Goal: Task Accomplishment & Management: Complete application form

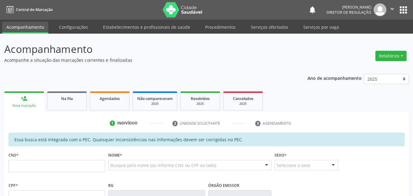
scroll to position [6, 0]
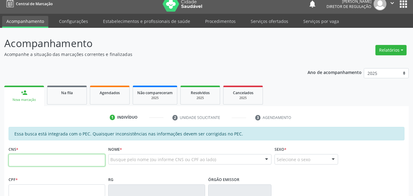
click at [39, 161] on input "text" at bounding box center [57, 160] width 97 height 12
type input "700 0073 2287 3003"
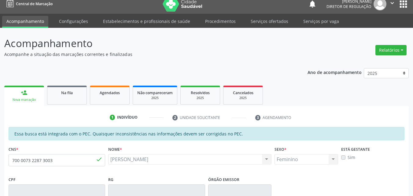
type input "[DATE]"
type input "S/N"
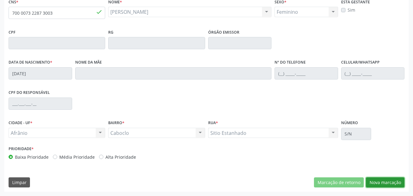
click at [382, 182] on button "Nova marcação" at bounding box center [385, 182] width 39 height 10
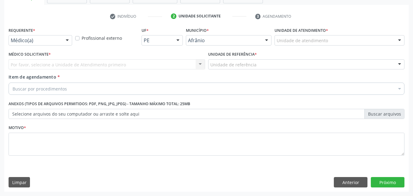
click at [328, 39] on div "Unidade de atendimento" at bounding box center [339, 40] width 130 height 10
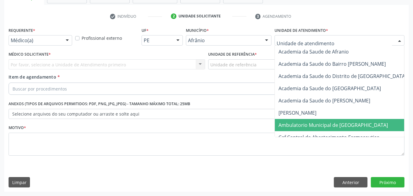
click at [324, 123] on span "Ambulatorio Municipal de [GEOGRAPHIC_DATA]" at bounding box center [332, 125] width 109 height 7
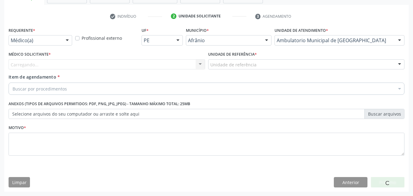
click at [263, 65] on div "Unidade de referência" at bounding box center [306, 64] width 197 height 10
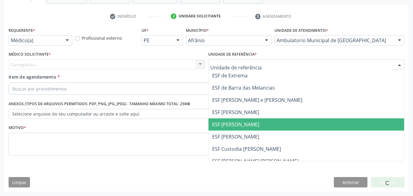
click at [257, 127] on span "ESF [PERSON_NAME]" at bounding box center [306, 124] width 196 height 12
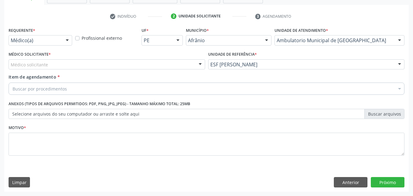
click at [159, 61] on div "Médico solicitante" at bounding box center [107, 64] width 197 height 10
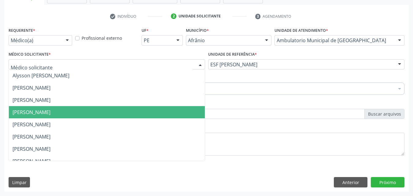
click at [158, 111] on span "[PERSON_NAME]" at bounding box center [107, 112] width 196 height 12
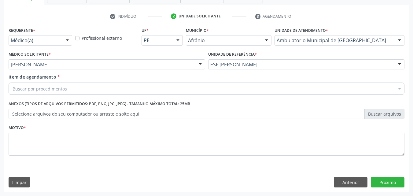
click at [128, 87] on div "Buscar por procedimentos" at bounding box center [207, 89] width 396 height 12
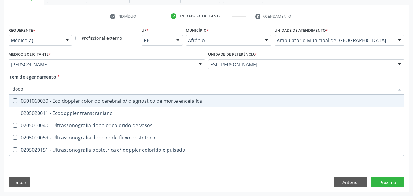
type input "doppl"
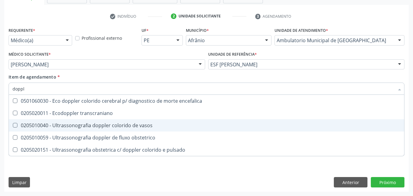
click at [134, 126] on div "0205010040 - Ultrassonografia doppler colorido de vasos" at bounding box center [207, 125] width 388 height 5
checkbox vasos "true"
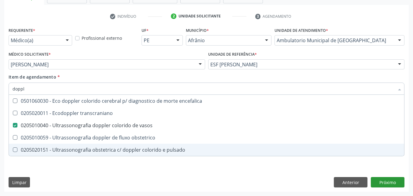
type input "doppl"
click at [376, 184] on div "Requerente * Médico(a) Médico(a) Enfermeiro(a) Paciente Nenhum resultado encont…" at bounding box center [206, 109] width 404 height 166
checkbox transcraniano "true"
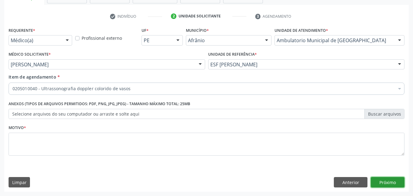
click at [72, 135] on div "0205010040 - Ultrassonografia doppler colorido de vasos" at bounding box center [248, 133] width 470 height 5
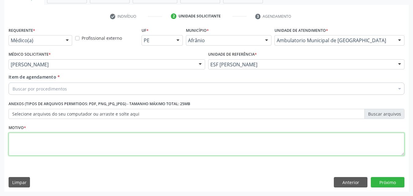
click at [73, 135] on textarea at bounding box center [207, 144] width 396 height 23
type textarea "*"
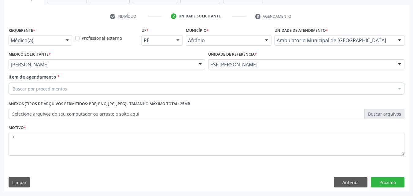
click at [80, 87] on div "Buscar por procedimentos" at bounding box center [207, 89] width 396 height 12
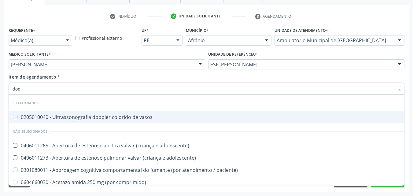
type input "dopp"
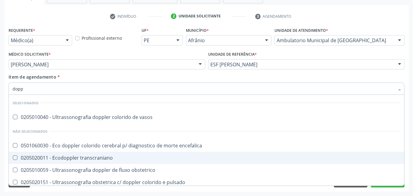
scroll to position [3, 0]
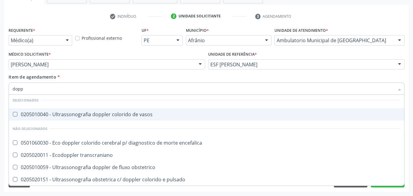
click at [95, 115] on div "0205010040 - Ultrassonografia doppler colorido de vasos" at bounding box center [207, 114] width 388 height 5
checkbox vasos "true"
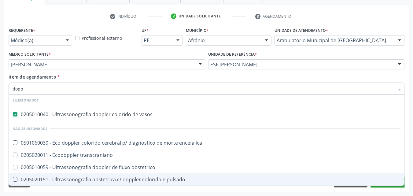
click at [398, 186] on button "Próximo" at bounding box center [388, 182] width 34 height 10
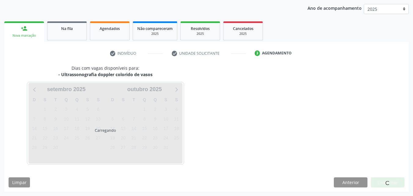
scroll to position [0, 0]
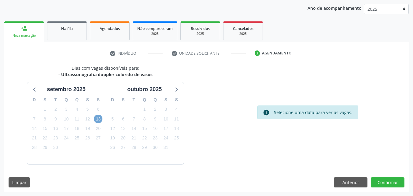
click at [99, 117] on span "13" at bounding box center [98, 119] width 9 height 9
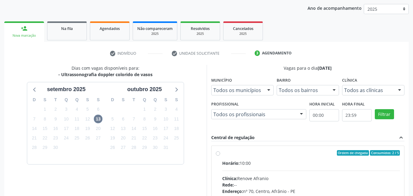
click at [237, 156] on label "Ordem de chegada Consumidos: 2 / 5 Horário: 10:00 Clínica: Renove Afranio Rede:…" at bounding box center [311, 197] width 178 height 94
click at [220, 156] on input "Ordem de chegada Consumidos: 2 / 5 Horário: 10:00 Clínica: Renove Afranio Rede:…" at bounding box center [218, 153] width 4 height 6
radio input "true"
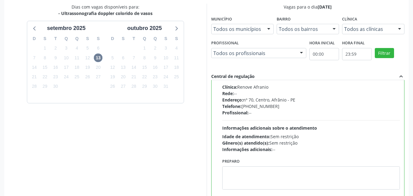
scroll to position [169, 0]
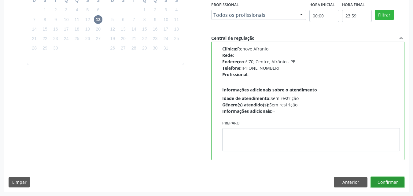
click at [392, 181] on button "Confirmar" at bounding box center [388, 182] width 34 height 10
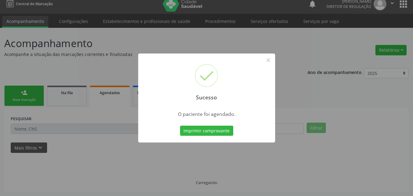
scroll to position [6, 0]
click at [227, 133] on button "Imprimir comprovante" at bounding box center [206, 131] width 53 height 10
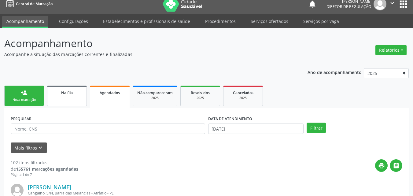
click at [68, 99] on link "Na fila" at bounding box center [67, 96] width 40 height 20
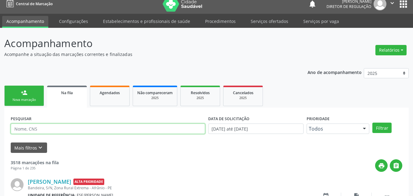
click at [63, 128] on input "text" at bounding box center [108, 128] width 194 height 10
type input "703408166853300"
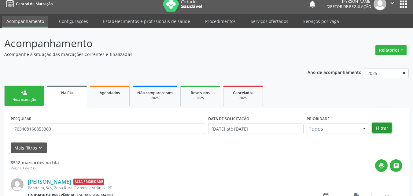
click at [378, 128] on button "Filtrar" at bounding box center [381, 128] width 19 height 10
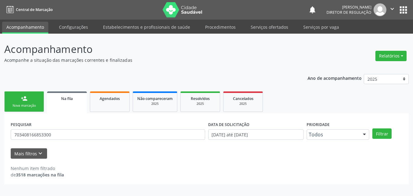
scroll to position [0, 0]
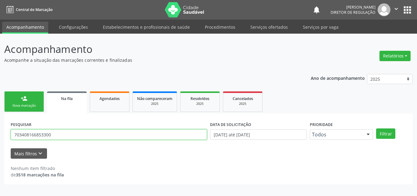
drag, startPoint x: 51, startPoint y: 135, endPoint x: 6, endPoint y: 134, distance: 45.5
click at [6, 134] on div "PESQUISAR 703408166853300 DATA DE SOLICITAÇÃO [DATE] até [DATE] Prioridade Todo…" at bounding box center [208, 148] width 409 height 71
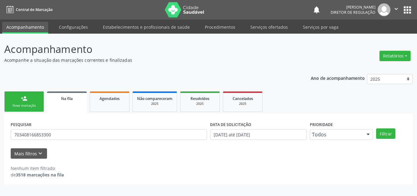
click at [30, 110] on link "person_add Nova marcação" at bounding box center [24, 101] width 40 height 20
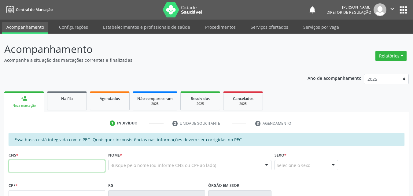
click at [39, 166] on input "text" at bounding box center [57, 166] width 97 height 12
paste input "703 4081 6685 3300"
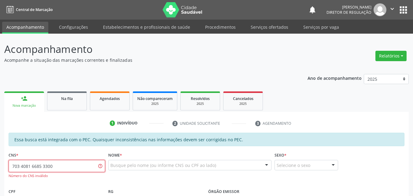
click at [40, 165] on input "703 4081 6685 3300" at bounding box center [57, 166] width 97 height 12
click at [44, 165] on input "703 4081 6683 300" at bounding box center [57, 166] width 97 height 12
type input "703 4081 6683 3300"
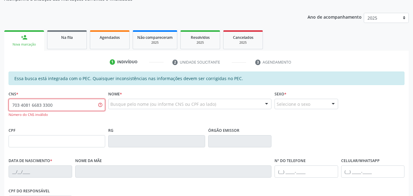
scroll to position [92, 0]
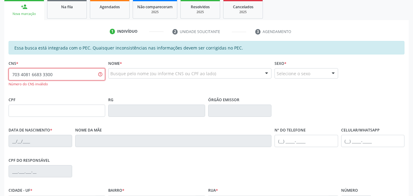
drag, startPoint x: 61, startPoint y: 75, endPoint x: 0, endPoint y: 79, distance: 61.3
click at [0, 79] on div "Acompanhamento Acompanhe a situação das marcações correntes e finalizadas Relat…" at bounding box center [206, 103] width 413 height 322
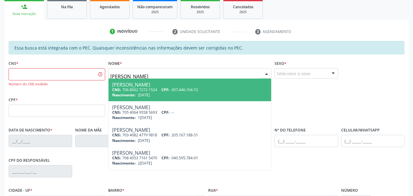
type input "selma rita"
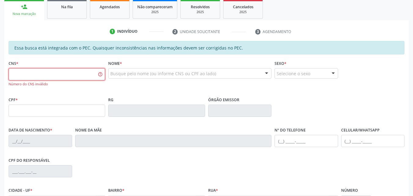
click at [67, 73] on input "text" at bounding box center [57, 74] width 97 height 12
paste input "703 4081 6685 3300"
click at [23, 73] on input "703 4081 6685 3300" at bounding box center [57, 74] width 97 height 12
click at [22, 75] on input "703 0816 6853 300" at bounding box center [57, 74] width 97 height 12
click at [22, 75] on input "703 0081 6685 3300" at bounding box center [57, 74] width 97 height 12
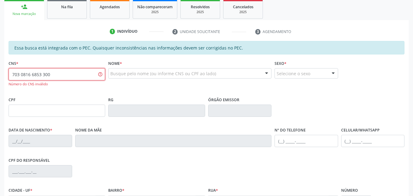
click at [19, 74] on input "703 0816 6853 300" at bounding box center [57, 74] width 97 height 12
click at [23, 75] on input "703 6081 6685 3300" at bounding box center [57, 74] width 97 height 12
click at [20, 73] on input "703 0816 6853 300" at bounding box center [57, 74] width 97 height 12
click at [41, 74] on input "703 4081 6685 3300" at bounding box center [57, 74] width 97 height 12
click at [40, 74] on input "703 4081 6683 300" at bounding box center [57, 74] width 97 height 12
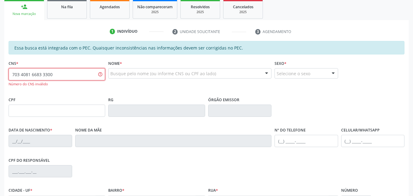
click at [41, 75] on input "703 4081 6683 3300" at bounding box center [57, 74] width 97 height 12
click at [38, 74] on input "703 4081 6683 300" at bounding box center [57, 74] width 97 height 12
type input "703 4081 6685 3300"
drag, startPoint x: 40, startPoint y: 68, endPoint x: 17, endPoint y: 71, distance: 23.1
click at [7, 69] on div "CNS * 703 4081 6685 3300 Número do CNS inválido" at bounding box center [57, 77] width 100 height 36
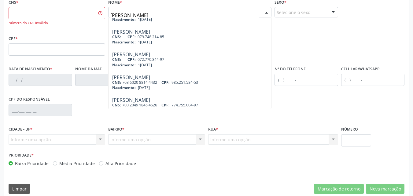
scroll to position [0, 0]
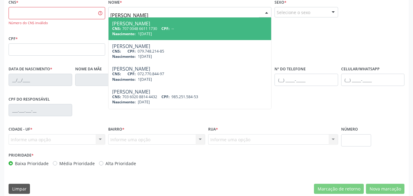
type input "rita da cruz"
click at [109, 13] on div at bounding box center [189, 12] width 163 height 10
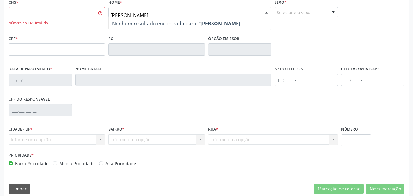
click at [112, 15] on input "selma rita da cruz" at bounding box center [184, 15] width 149 height 12
type input "celma rita da cruz"
drag, startPoint x: 155, startPoint y: 14, endPoint x: 78, endPoint y: 18, distance: 77.7
click at [78, 18] on div "CNS * Número do CNS inválido Nome * celma rita da cruz Nenhum resultado encontr…" at bounding box center [206, 16] width 399 height 36
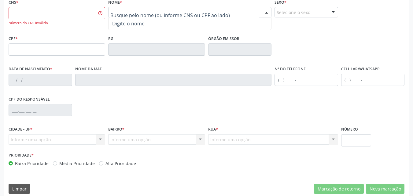
scroll to position [31, 0]
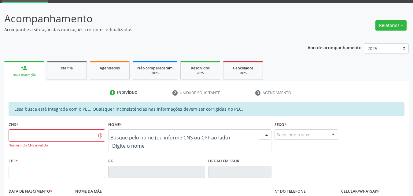
click at [78, 77] on link "Na fila" at bounding box center [67, 70] width 40 height 19
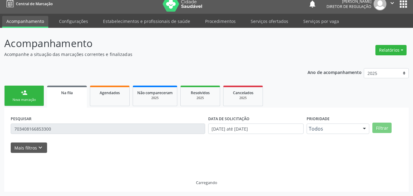
scroll to position [0, 0]
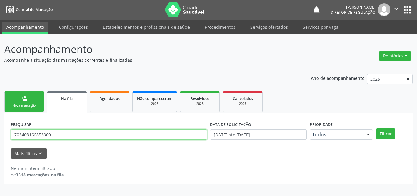
drag, startPoint x: 48, startPoint y: 136, endPoint x: 0, endPoint y: 140, distance: 47.9
click at [0, 140] on div "Acompanhamento Acompanhe a situação das marcações correntes e finalizadas Relat…" at bounding box center [208, 115] width 417 height 162
type input "701005833818098"
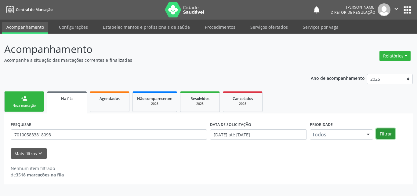
click at [386, 133] on button "Filtrar" at bounding box center [386, 133] width 19 height 10
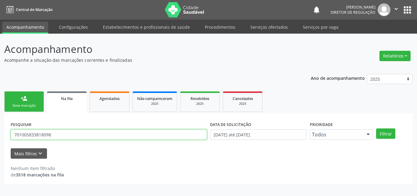
drag, startPoint x: 51, startPoint y: 132, endPoint x: 0, endPoint y: 130, distance: 51.1
click at [4, 132] on div "Acompanhamento Acompanhe a situação das marcações correntes e finalizadas Relat…" at bounding box center [208, 115] width 417 height 162
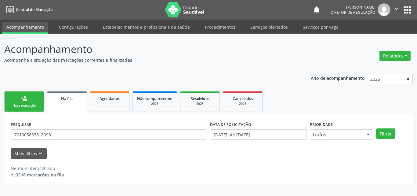
click at [30, 106] on div "Nova marcação" at bounding box center [24, 105] width 31 height 5
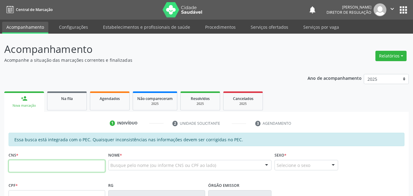
click at [31, 166] on input "text" at bounding box center [57, 166] width 97 height 12
paste input "701 0058 3381 8098"
type input "701 0058 3381 8098"
type input "946.116.294-49"
type input "25/03/1972"
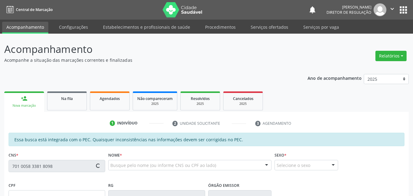
type input "Maria Pereira de Carvalho"
type input "(87) 98831-1714"
type input "S/N"
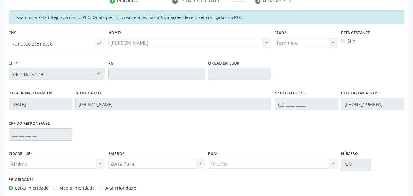
scroll to position [153, 0]
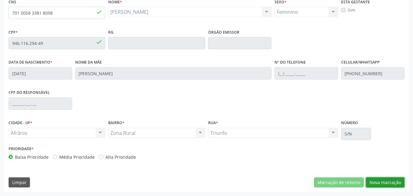
click at [384, 181] on button "Nova marcação" at bounding box center [385, 182] width 39 height 10
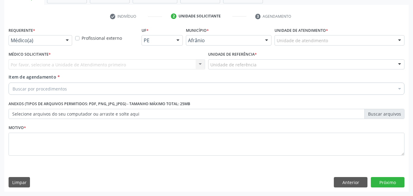
scroll to position [107, 0]
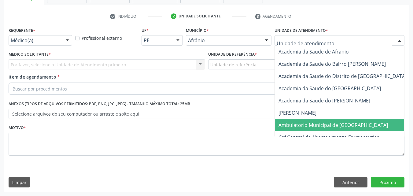
click at [321, 128] on span "Ambulatorio Municipal de [GEOGRAPHIC_DATA]" at bounding box center [332, 125] width 109 height 7
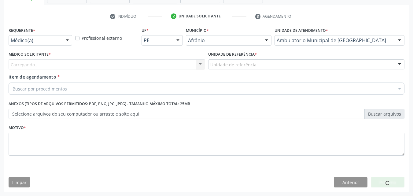
click at [272, 64] on div "Unidade de referência" at bounding box center [306, 64] width 197 height 10
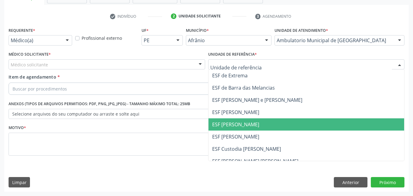
click at [253, 125] on span "ESF [PERSON_NAME]" at bounding box center [306, 124] width 196 height 12
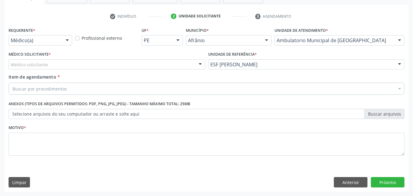
click at [142, 60] on div "Médico solicitante" at bounding box center [107, 64] width 197 height 10
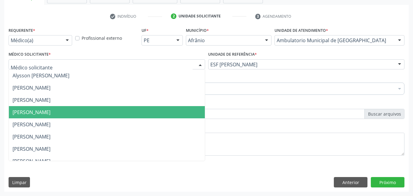
click at [131, 113] on span "[PERSON_NAME]" at bounding box center [107, 112] width 196 height 12
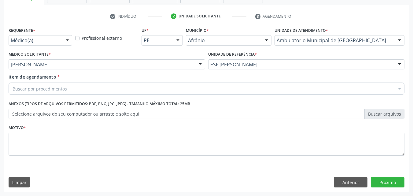
click at [106, 90] on div "Buscar por procedimentos" at bounding box center [207, 89] width 396 height 12
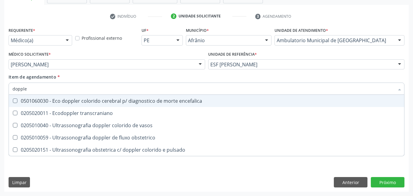
type input "doppler"
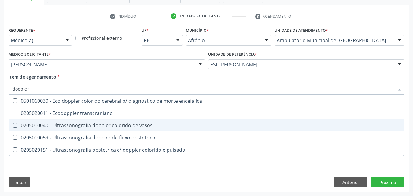
click at [131, 123] on div "0205010040 - Ultrassonografia doppler colorido de vasos" at bounding box center [207, 125] width 388 height 5
checkbox vasos "true"
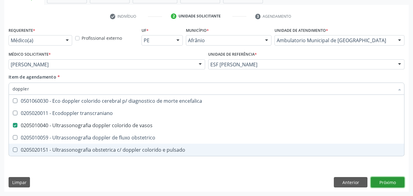
click at [390, 181] on div "Requerente * Médico(a) Médico(a) Enfermeiro(a) Paciente Nenhum resultado encont…" at bounding box center [206, 109] width 404 height 166
checkbox transcraniano "true"
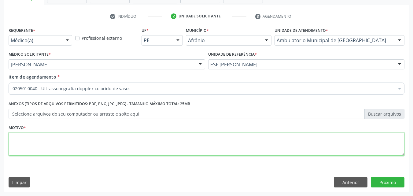
click at [46, 139] on textarea at bounding box center [207, 144] width 396 height 23
type textarea "*"
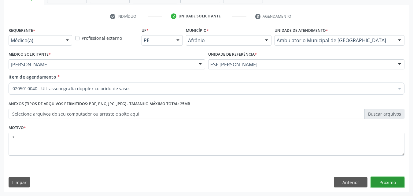
click at [386, 183] on button "Próximo" at bounding box center [388, 182] width 34 height 10
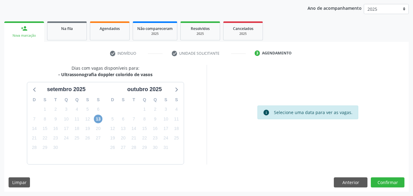
click at [97, 120] on span "13" at bounding box center [98, 119] width 9 height 9
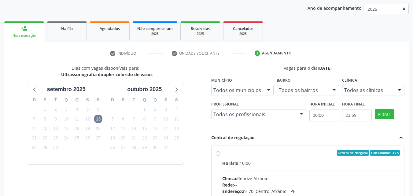
click at [229, 153] on div "Ordem de chegada Consumidos: 3 / 5" at bounding box center [311, 153] width 178 height 6
click at [220, 153] on input "Ordem de chegada Consumidos: 3 / 5 Horário: 10:00 Clínica: Renove Afranio Rede:…" at bounding box center [218, 153] width 4 height 6
radio input "true"
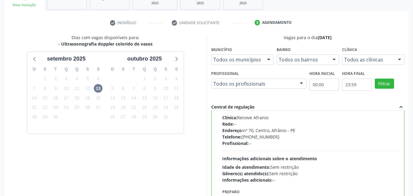
scroll to position [169, 0]
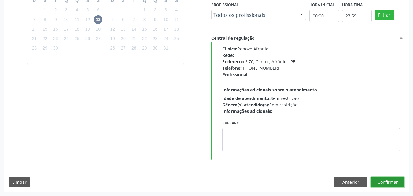
click at [386, 182] on button "Confirmar" at bounding box center [388, 182] width 34 height 10
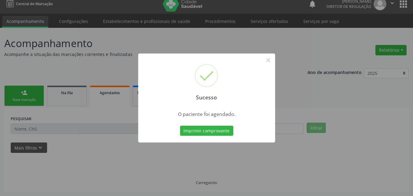
scroll to position [6, 0]
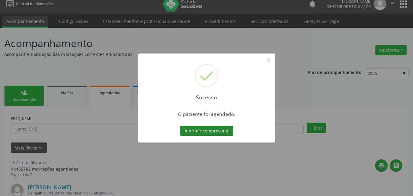
click at [215, 132] on button "Imprimir comprovante" at bounding box center [206, 131] width 53 height 10
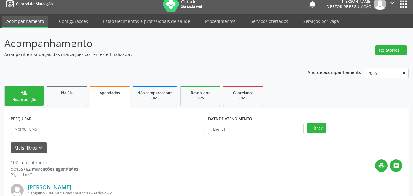
click at [35, 103] on link "person_add Nova marcação" at bounding box center [24, 96] width 40 height 20
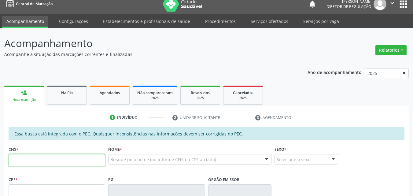
click at [31, 164] on input "text" at bounding box center [57, 160] width 97 height 12
type input "703 4048 1668 3300"
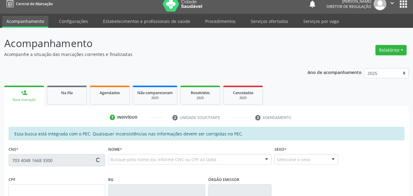
type input "18/09/1979"
type input "Rita Francisca de Santana"
type input "(87) 98857-7547"
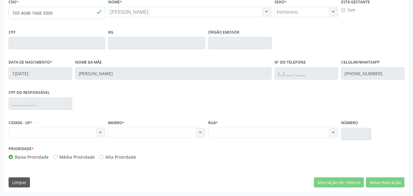
scroll to position [92, 0]
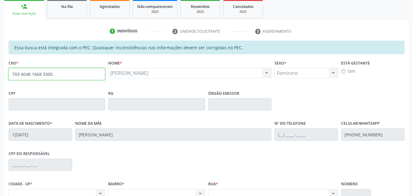
drag, startPoint x: 54, startPoint y: 75, endPoint x: 0, endPoint y: 77, distance: 53.9
click at [0, 77] on div "Acompanhamento Acompanhe a situação das marcações correntes e finalizadas Relat…" at bounding box center [206, 99] width 413 height 315
click at [105, 13] on link "Agendados" at bounding box center [110, 8] width 40 height 19
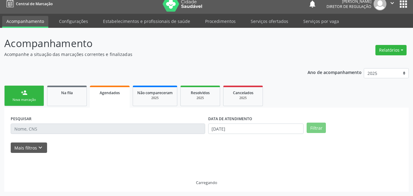
scroll to position [6, 0]
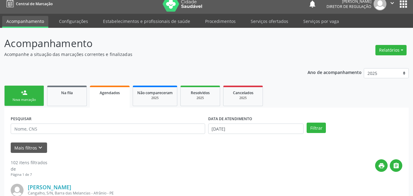
click at [35, 97] on link "person_add Nova marcação" at bounding box center [24, 96] width 40 height 20
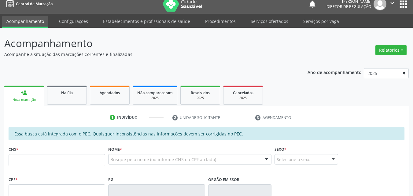
scroll to position [36, 0]
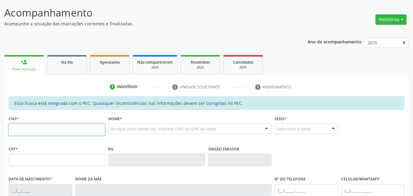
click at [99, 128] on input "text" at bounding box center [57, 129] width 97 height 12
paste input "703 4048 1668 3300"
type input "703 4048 1668 3300"
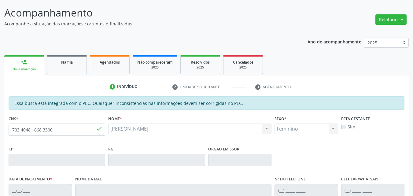
type input "18/09/1979"
type input "Rita Francisca de Santana"
type input "(87) 98857-7547"
type input "S/N"
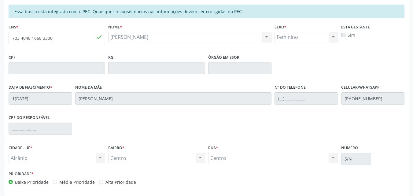
scroll to position [153, 0]
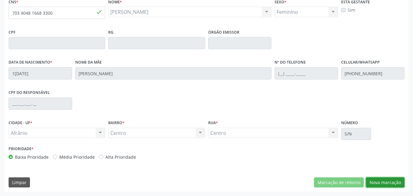
click at [394, 182] on button "Nova marcação" at bounding box center [385, 182] width 39 height 10
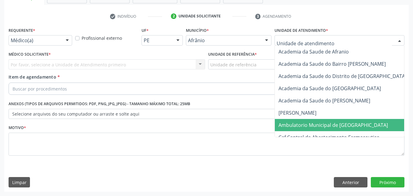
click at [312, 126] on span "Ambulatorio Municipal de [GEOGRAPHIC_DATA]" at bounding box center [332, 125] width 109 height 7
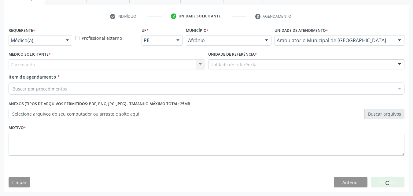
click at [263, 64] on div "Unidade de referência" at bounding box center [306, 64] width 197 height 10
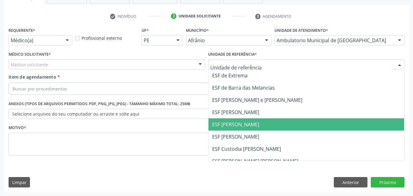
click at [238, 121] on span "ESF [PERSON_NAME]" at bounding box center [235, 124] width 47 height 7
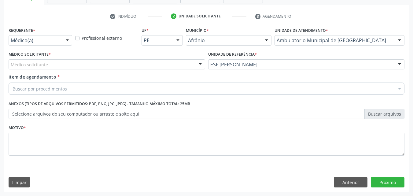
click at [156, 65] on div "Médico solicitante" at bounding box center [107, 64] width 197 height 10
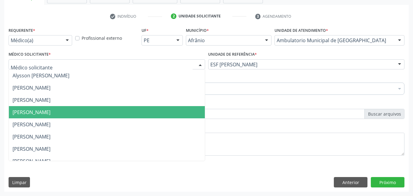
click at [140, 112] on span "Diego Ramon Ferreira Belem" at bounding box center [107, 112] width 196 height 12
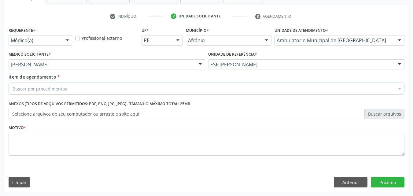
click at [81, 87] on div "Buscar por procedimentos" at bounding box center [207, 89] width 396 height 12
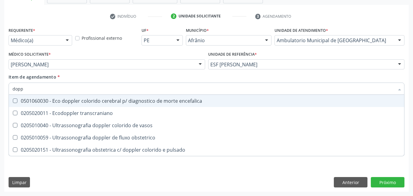
type input "doppl"
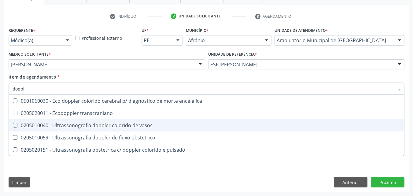
click at [103, 125] on div "0205010040 - Ultrassonografia doppler colorido de vasos" at bounding box center [207, 125] width 388 height 5
checkbox vasos "true"
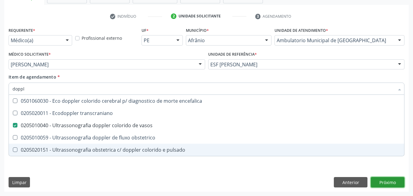
click at [385, 183] on div "Requerente * Médico(a) Médico(a) Enfermeiro(a) Paciente Nenhum resultado encont…" at bounding box center [206, 109] width 404 height 166
checkbox transcraniano "true"
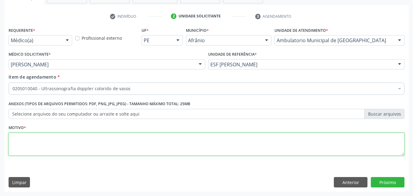
click at [108, 141] on textarea at bounding box center [207, 144] width 396 height 23
type textarea "*"
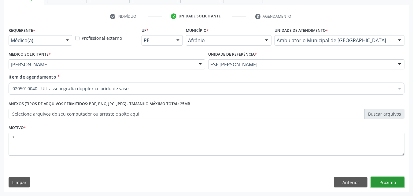
click at [380, 182] on button "Próximo" at bounding box center [388, 182] width 34 height 10
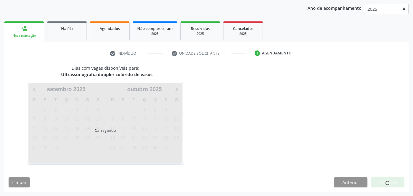
scroll to position [70, 0]
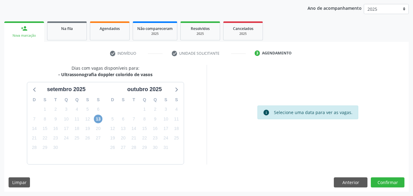
click at [99, 117] on span "13" at bounding box center [98, 119] width 9 height 9
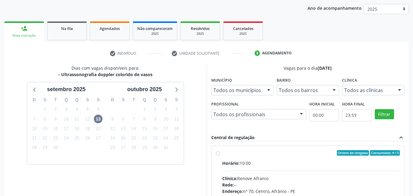
click at [259, 152] on div "Ordem de chegada Consumidos: 4 / 5" at bounding box center [311, 153] width 178 height 6
click at [220, 152] on input "Ordem de chegada Consumidos: 4 / 5 Horário: 10:00 Clínica: Renove Afranio Rede:…" at bounding box center [218, 153] width 4 height 6
radio input "true"
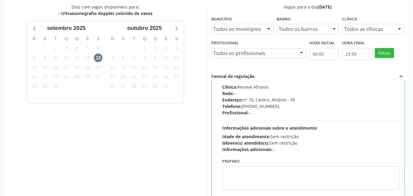
scroll to position [169, 0]
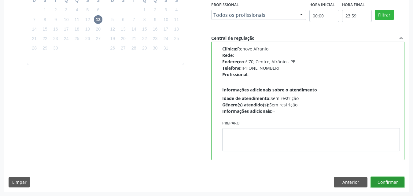
click at [389, 182] on button "Confirmar" at bounding box center [388, 182] width 34 height 10
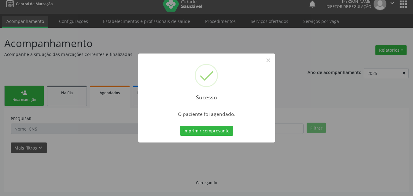
scroll to position [6, 0]
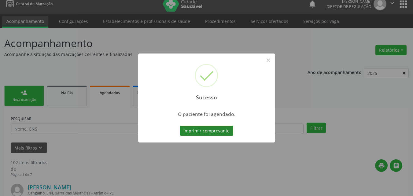
click at [214, 130] on button "Imprimir comprovante" at bounding box center [206, 131] width 53 height 10
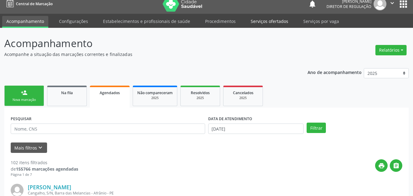
click at [272, 20] on link "Serviços ofertados" at bounding box center [269, 21] width 46 height 11
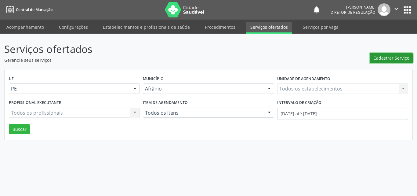
click at [401, 61] on span "Cadastrar Serviço" at bounding box center [392, 58] width 36 height 6
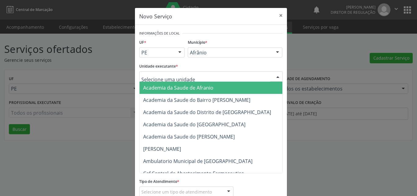
click at [219, 74] on div at bounding box center [211, 76] width 144 height 10
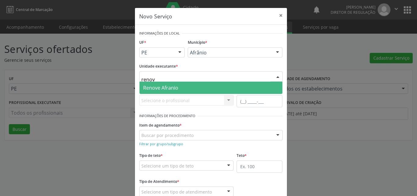
type input "renove"
click at [202, 90] on span "Renove Afranio" at bounding box center [211, 88] width 143 height 12
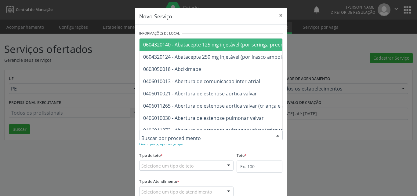
click at [193, 134] on div at bounding box center [211, 135] width 144 height 10
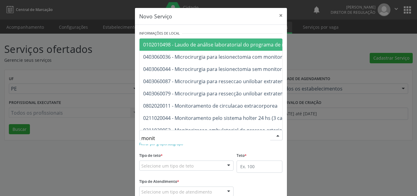
type input "monito"
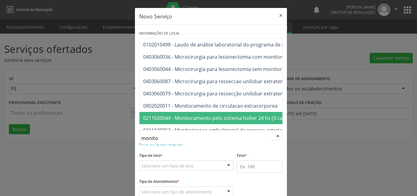
click at [211, 119] on span "0211020044 - Monitoramento pelo sistema holter 24 hs (3 canais)" at bounding box center [218, 118] width 150 height 7
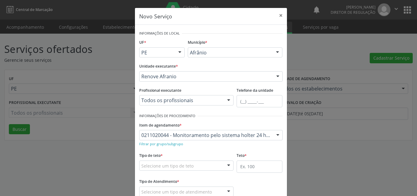
scroll to position [40, 0]
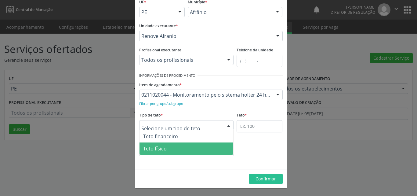
drag, startPoint x: 184, startPoint y: 149, endPoint x: 192, endPoint y: 147, distance: 8.3
click at [184, 149] on span "Teto físico" at bounding box center [187, 148] width 94 height 12
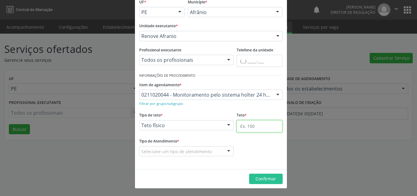
click at [246, 124] on input "text" at bounding box center [260, 126] width 46 height 12
click at [259, 128] on input "text" at bounding box center [260, 126] width 46 height 12
type input "30"
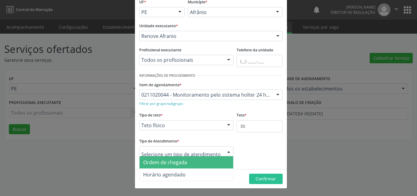
click at [171, 164] on span "Ordem de chegada" at bounding box center [165, 162] width 44 height 7
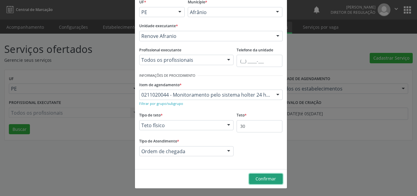
click at [263, 179] on span "Confirmar" at bounding box center [266, 179] width 20 height 6
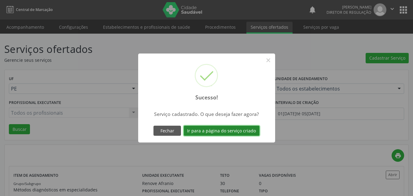
click at [237, 132] on button "Ir para a página do serviço criado" at bounding box center [222, 131] width 76 height 10
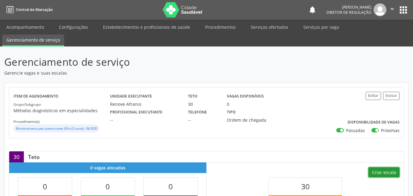
click at [385, 168] on button "Criar escala" at bounding box center [383, 172] width 31 height 10
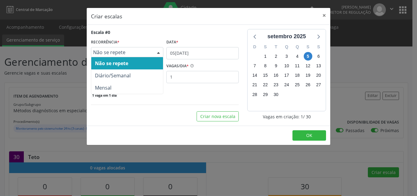
click at [121, 53] on span "Não se repete" at bounding box center [122, 52] width 58 height 6
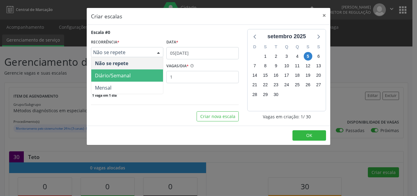
click at [122, 77] on span "Diário/Semanal" at bounding box center [113, 75] width 36 height 7
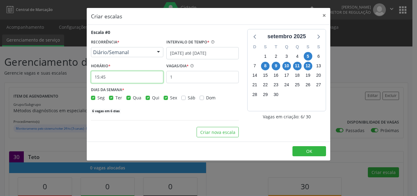
click at [132, 78] on input "15:45" at bounding box center [127, 77] width 72 height 12
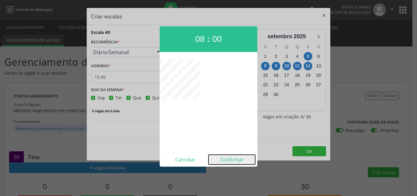
click at [232, 158] on button "Confirmar" at bounding box center [232, 160] width 47 height 10
type input "08:00"
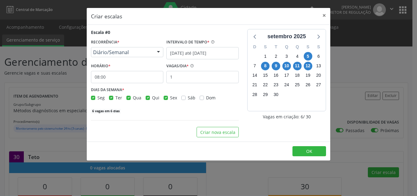
click at [97, 98] on label "Seg" at bounding box center [100, 97] width 7 height 6
click at [94, 98] on input "Seg" at bounding box center [93, 97] width 4 height 6
checkbox input "false"
click at [176, 77] on input "1" at bounding box center [203, 77] width 72 height 12
type input "2"
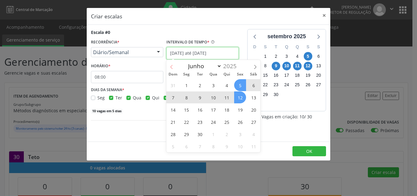
click at [176, 56] on input "05/09/2025 até 12/09/2025" at bounding box center [203, 53] width 72 height 12
click at [228, 98] on span "11" at bounding box center [227, 97] width 12 height 12
type input "11/09/2025"
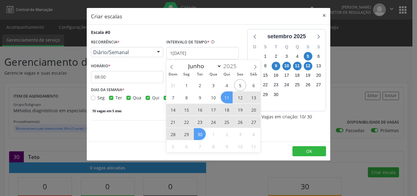
click at [203, 132] on span "30" at bounding box center [200, 134] width 12 height 12
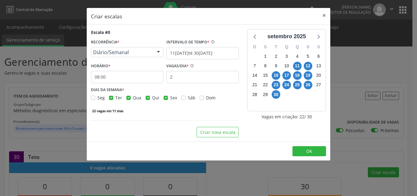
click at [97, 97] on label "Seg" at bounding box center [100, 97] width 7 height 6
click at [92, 97] on input "Seg" at bounding box center [93, 97] width 4 height 6
checkbox input "true"
click at [311, 151] on span "OK" at bounding box center [310, 151] width 6 height 6
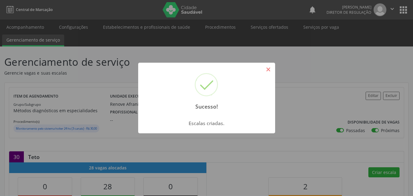
click at [268, 69] on button "×" at bounding box center [268, 69] width 10 height 10
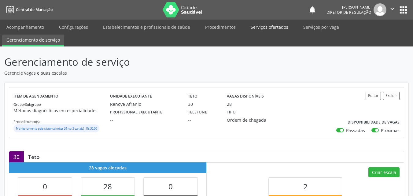
click at [275, 27] on link "Serviços ofertados" at bounding box center [269, 27] width 46 height 11
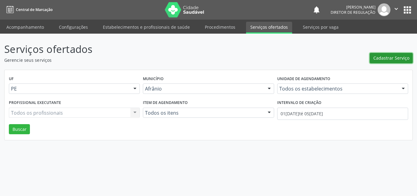
click at [384, 57] on span "Cadastrar Serviço" at bounding box center [392, 58] width 36 height 6
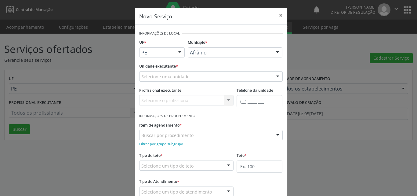
click at [201, 79] on div "Selecione uma unidade" at bounding box center [211, 76] width 144 height 10
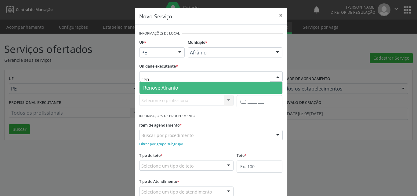
type input "reno"
click at [189, 88] on span "Renove Afranio" at bounding box center [211, 88] width 143 height 12
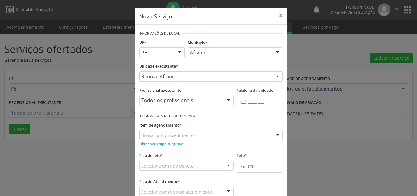
click at [195, 135] on div "Buscar por procedimento" at bounding box center [211, 135] width 144 height 10
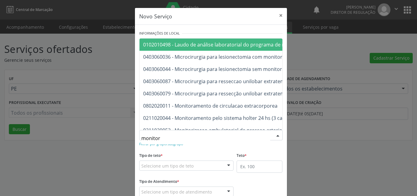
type input "monitori"
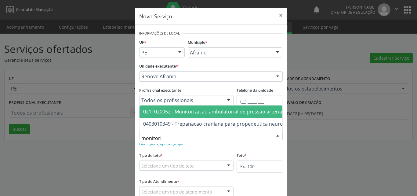
click at [198, 108] on span "0211020052 - Monitorizacao ambulatorial de pressao arterial" at bounding box center [213, 111] width 140 height 7
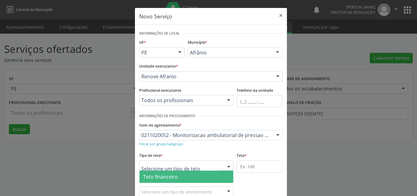
click at [196, 167] on div at bounding box center [186, 165] width 95 height 10
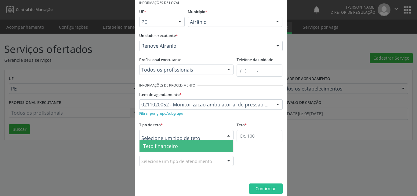
scroll to position [12, 0]
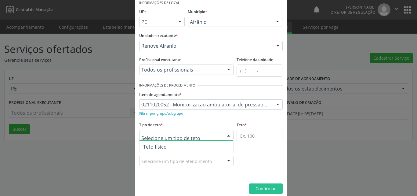
click at [189, 146] on span "Teto físico" at bounding box center [187, 147] width 94 height 12
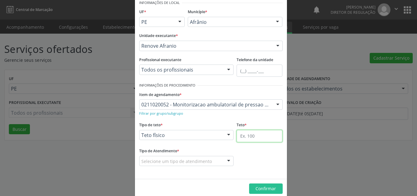
click at [267, 137] on input "text" at bounding box center [260, 136] width 46 height 12
type input "40"
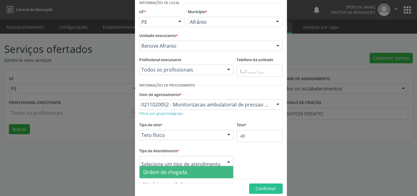
scroll to position [7, 0]
click at [191, 167] on span "Ordem de chegada" at bounding box center [187, 165] width 94 height 12
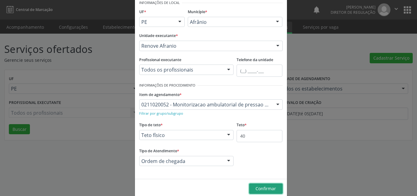
click at [259, 186] on span "Confirmar" at bounding box center [266, 189] width 20 height 6
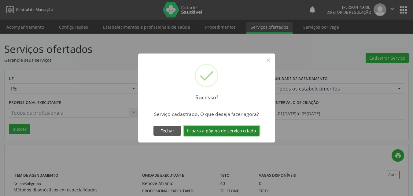
click at [252, 130] on button "Ir para a página do serviço criado" at bounding box center [222, 131] width 76 height 10
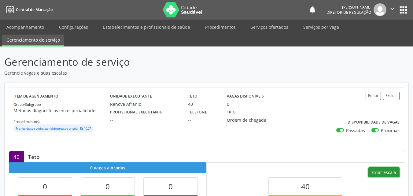
click at [383, 172] on button "Criar escala" at bounding box center [383, 172] width 31 height 10
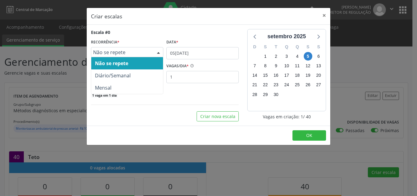
click at [140, 53] on span "Não se repete" at bounding box center [122, 52] width 58 height 6
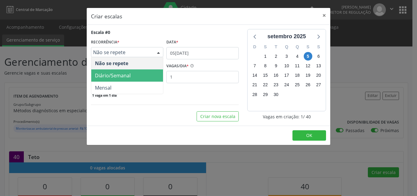
click at [137, 76] on span "Diário/Semanal" at bounding box center [127, 75] width 72 height 12
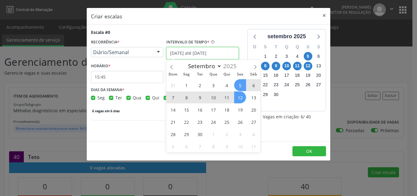
click at [211, 54] on input "05/09/2025 até 12/09/2025" at bounding box center [203, 53] width 72 height 12
click at [226, 96] on span "11" at bounding box center [227, 97] width 12 height 12
type input "11/09/2025"
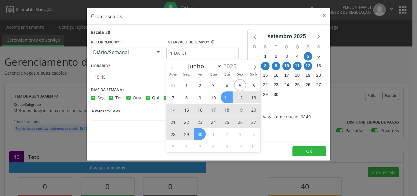
click at [202, 135] on span "30" at bounding box center [200, 134] width 12 height 12
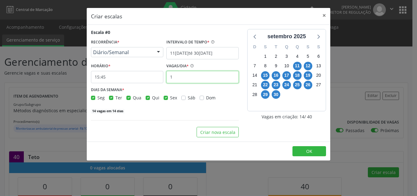
click at [175, 79] on input "1" at bounding box center [203, 77] width 72 height 12
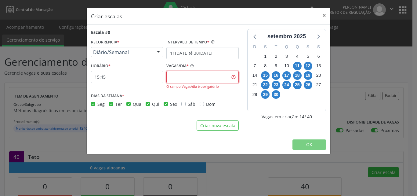
type input "3"
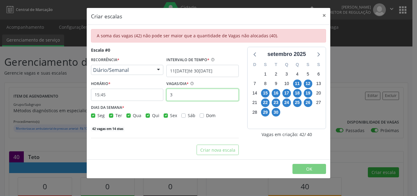
click at [178, 94] on input "3" at bounding box center [203, 95] width 72 height 12
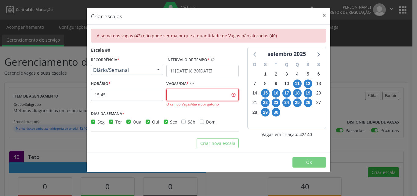
type input "2"
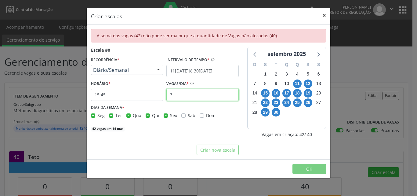
type input "3"
click at [325, 15] on button "×" at bounding box center [324, 15] width 12 height 15
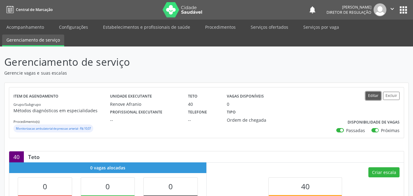
click at [372, 93] on button "Editar" at bounding box center [373, 96] width 15 height 8
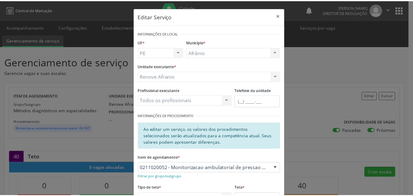
scroll to position [61, 0]
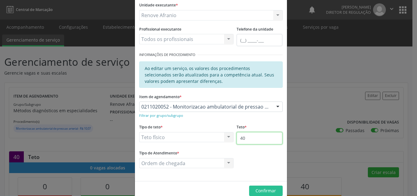
click at [249, 136] on input "40" at bounding box center [260, 138] width 46 height 12
type input "44"
click at [265, 192] on span "Confirmar" at bounding box center [266, 191] width 20 height 6
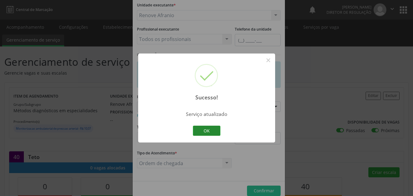
click at [213, 132] on button "OK" at bounding box center [207, 131] width 28 height 10
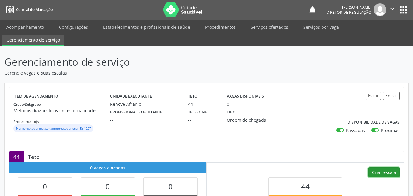
click at [393, 174] on button "Criar escala" at bounding box center [383, 172] width 31 height 10
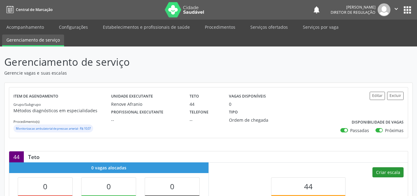
select select "8"
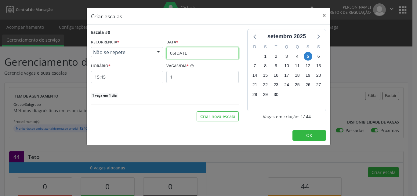
click at [208, 51] on input "[DATE]" at bounding box center [203, 53] width 72 height 12
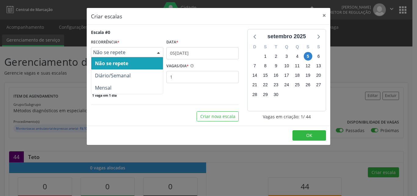
click at [115, 54] on span "Não se repete" at bounding box center [122, 52] width 58 height 6
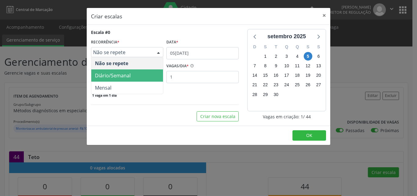
click at [121, 75] on span "Diário/Semanal" at bounding box center [113, 75] width 36 height 7
select select "8"
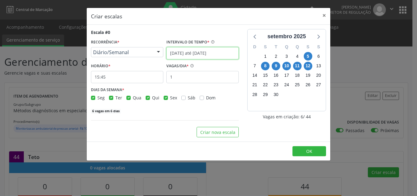
click at [217, 53] on input "05/09/2025 até 12/09/2025" at bounding box center [203, 53] width 72 height 12
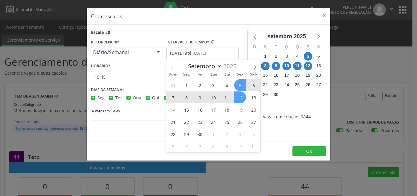
click at [227, 98] on span "11" at bounding box center [227, 97] width 12 height 12
type input "11/09/2025"
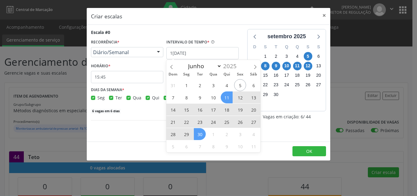
click at [201, 135] on span "30" at bounding box center [200, 134] width 12 height 12
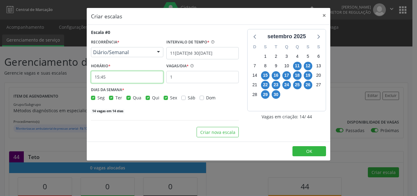
click at [131, 80] on input "15:45" at bounding box center [127, 77] width 72 height 12
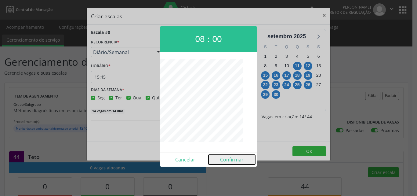
click at [233, 160] on button "Confirmar" at bounding box center [232, 160] width 47 height 10
type input "08:00"
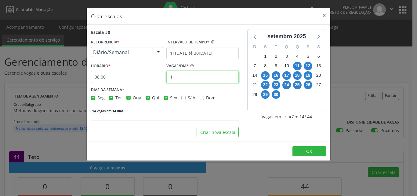
click at [197, 77] on input "1" at bounding box center [203, 77] width 72 height 12
type input "3"
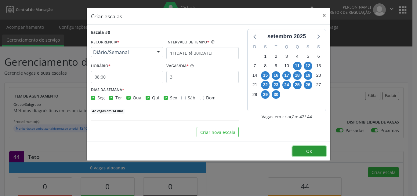
click at [307, 152] on span "OK" at bounding box center [310, 151] width 6 height 6
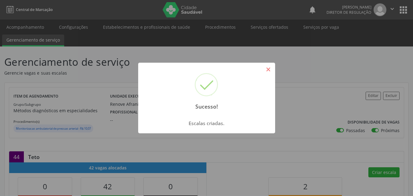
click at [269, 71] on button "×" at bounding box center [268, 69] width 10 height 10
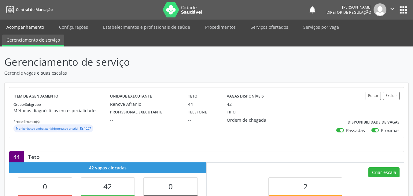
click at [25, 26] on link "Acompanhamento" at bounding box center [25, 27] width 46 height 11
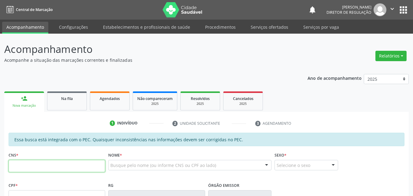
click at [47, 164] on input "text" at bounding box center [57, 166] width 97 height 12
type input "700 0035 7893 0304"
type input "033.706.554-38"
type input "13/07/1948"
type input "Josefa Nunes Rodrigues"
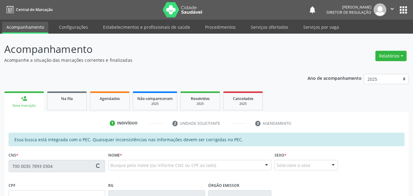
type input "(87) 8832-9328"
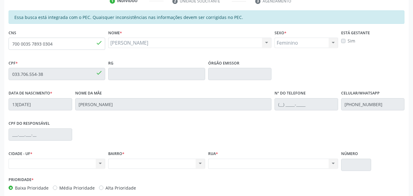
scroll to position [31, 0]
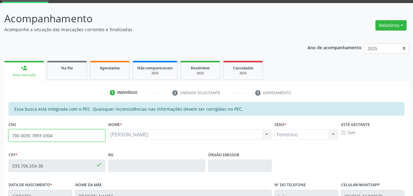
drag, startPoint x: 52, startPoint y: 134, endPoint x: 7, endPoint y: 134, distance: 44.9
click at [7, 134] on div "CNS 700 0035 7893 0304 done" at bounding box center [57, 135] width 100 height 30
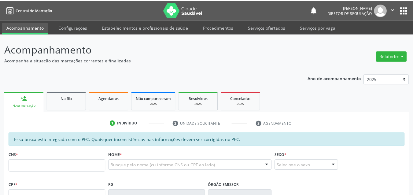
scroll to position [31, 0]
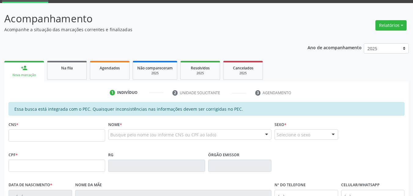
click at [77, 135] on input "text" at bounding box center [57, 135] width 97 height 12
type input "700 0035 7893 0304"
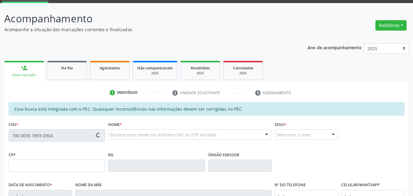
type input "033.706.554-38"
type input "13/07/1948"
type input "Josefa Nunes Rodrigues"
type input "(87) 8832-9328"
type input "S/N"
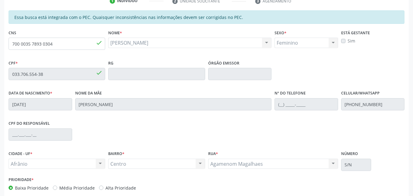
scroll to position [153, 0]
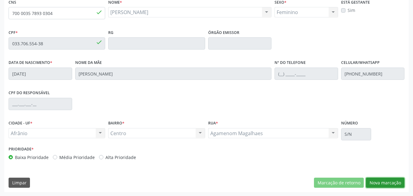
click at [387, 183] on button "Nova marcação" at bounding box center [385, 183] width 39 height 10
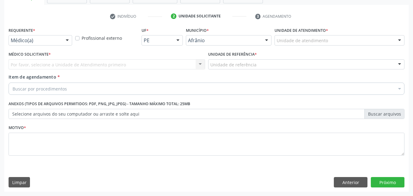
click at [344, 37] on div "Unidade de atendimento" at bounding box center [339, 40] width 130 height 10
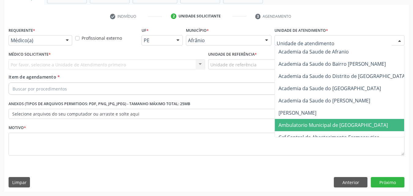
click at [340, 126] on span "Ambulatorio Municipal de [GEOGRAPHIC_DATA]" at bounding box center [332, 125] width 109 height 7
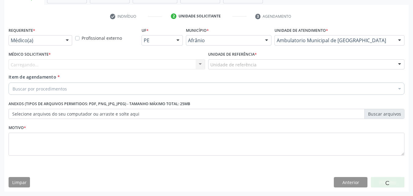
click at [263, 65] on div "Unidade de referência" at bounding box center [306, 64] width 197 height 10
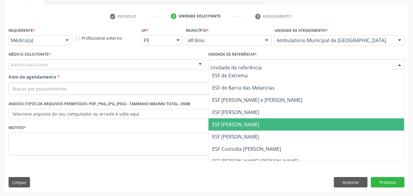
click at [267, 124] on span "ESF [PERSON_NAME]" at bounding box center [306, 124] width 196 height 12
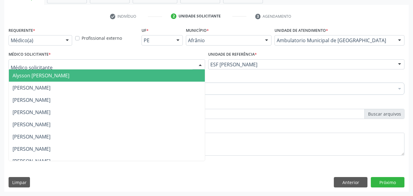
click at [158, 65] on div at bounding box center [107, 64] width 197 height 10
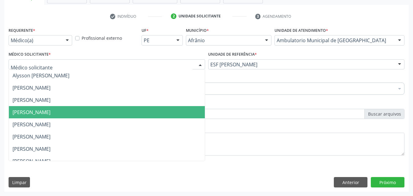
click at [163, 112] on span "[PERSON_NAME]" at bounding box center [107, 112] width 196 height 12
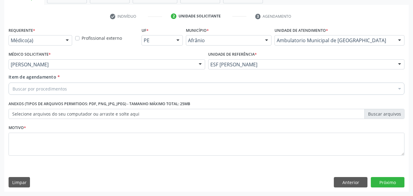
click at [174, 89] on div "Buscar por procedimentos" at bounding box center [207, 89] width 396 height 12
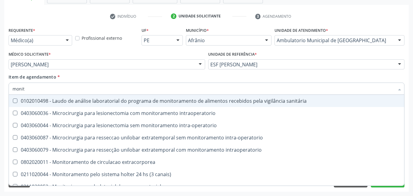
type input "monito"
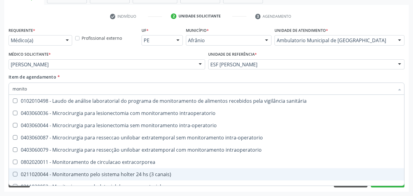
click at [148, 173] on div "0211020044 - Monitoramento pelo sistema holter 24 hs (3 canais)" at bounding box center [207, 174] width 388 height 5
checkbox canais\) "true"
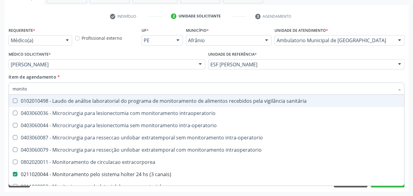
click at [65, 88] on input "monito" at bounding box center [204, 89] width 382 height 12
type input "monitori"
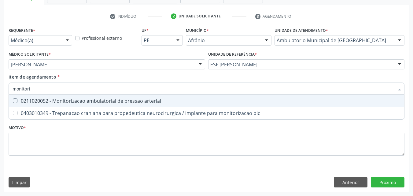
click at [79, 100] on div "0211020052 - Monitorizacao ambulatorial de pressao arterial" at bounding box center [207, 100] width 388 height 5
checkbox arterial "true"
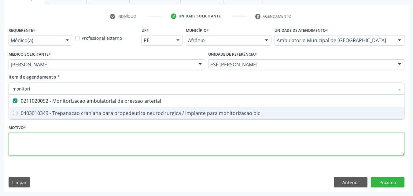
click at [97, 142] on div "Requerente * Médico(a) Médico(a) Enfermeiro(a) Paciente Nenhum resultado encont…" at bounding box center [207, 95] width 396 height 138
checkbox pic "true"
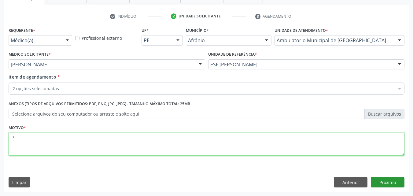
type textarea "*"
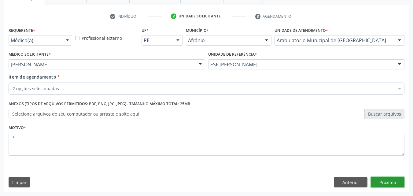
click at [380, 182] on button "Próximo" at bounding box center [388, 182] width 34 height 10
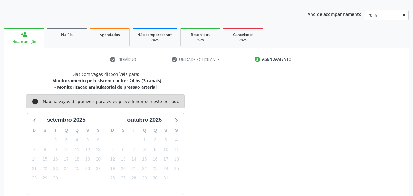
scroll to position [94, 0]
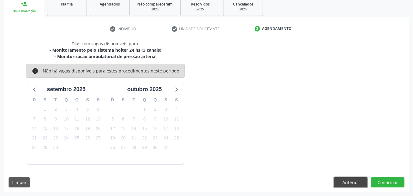
click at [349, 183] on button "Anterior" at bounding box center [351, 182] width 34 height 10
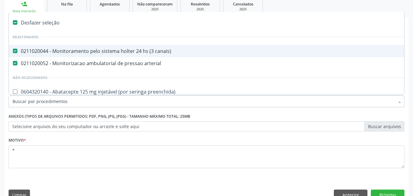
click at [57, 52] on div "0211020044 - Monitoramento pelo sistema holter 24 hs (3 canais)" at bounding box center [248, 51] width 470 height 5
checkbox canais\) "false"
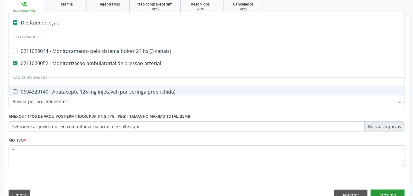
click at [394, 191] on button "Próximo" at bounding box center [388, 194] width 34 height 10
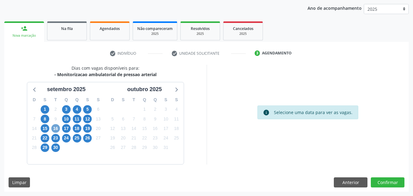
click at [57, 130] on span "16" at bounding box center [55, 128] width 9 height 9
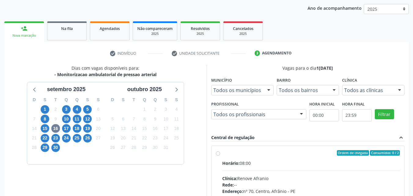
click at [236, 156] on label "Ordem de chegada Consumidos: 0 / 2 Horário: 08:00 Clínica: Renove Afranio Rede:…" at bounding box center [311, 197] width 178 height 94
click at [220, 156] on input "Ordem de chegada Consumidos: 0 / 2 Horário: 08:00 Clínica: Renove Afranio Rede:…" at bounding box center [218, 153] width 4 height 6
radio input "true"
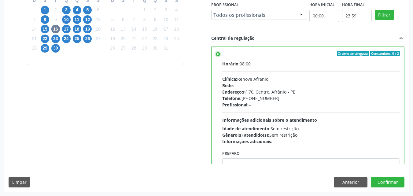
scroll to position [31, 0]
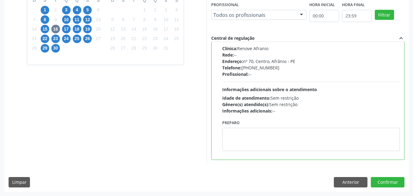
click at [153, 118] on div "Dias com vagas disponíveis para: - Monitorizacao ambulatorial de pressao arteri…" at bounding box center [105, 64] width 202 height 199
click at [352, 183] on button "Anterior" at bounding box center [351, 182] width 34 height 10
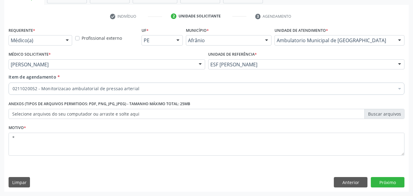
scroll to position [107, 0]
click at [391, 184] on button "Próximo" at bounding box center [388, 182] width 34 height 10
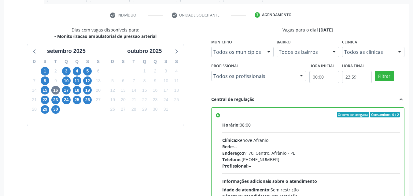
scroll to position [78, 0]
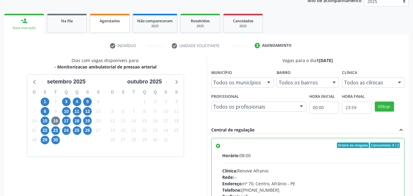
click at [115, 25] on link "Agendados" at bounding box center [110, 23] width 40 height 19
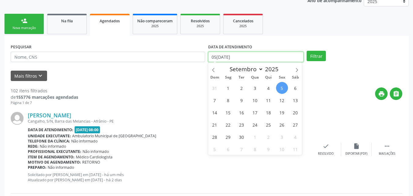
click at [242, 54] on input "0[DATE]" at bounding box center [256, 57] width 96 height 10
click at [255, 100] on span "10" at bounding box center [255, 100] width 12 height 12
type input "10/09/2025"
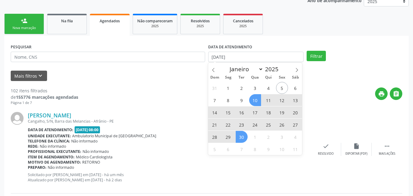
click at [240, 138] on span "30" at bounding box center [242, 137] width 12 height 12
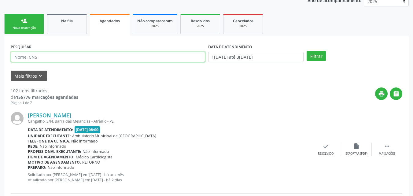
click at [73, 59] on input "text" at bounding box center [108, 57] width 194 height 10
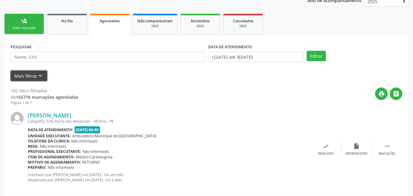
click at [37, 77] on icon "keyboard_arrow_down" at bounding box center [40, 75] width 7 height 7
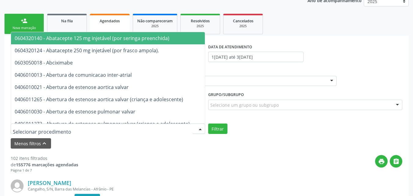
click at [87, 127] on div at bounding box center [108, 128] width 194 height 10
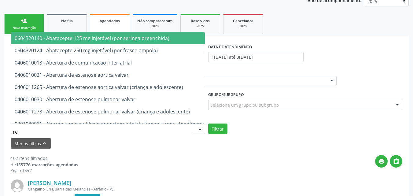
type input "r"
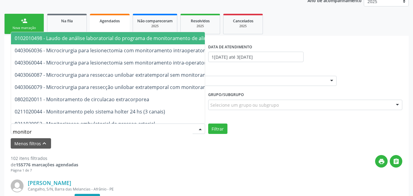
type input "monitori"
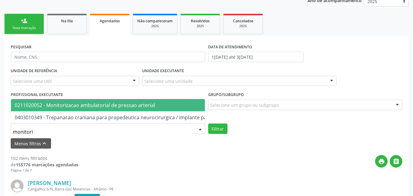
click at [85, 102] on span "0211020052 - Monitorizacao ambulatorial de pressao arterial" at bounding box center [85, 105] width 140 height 7
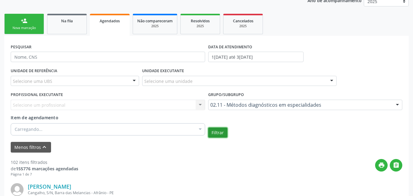
click at [220, 133] on button "Filtrar" at bounding box center [217, 132] width 19 height 10
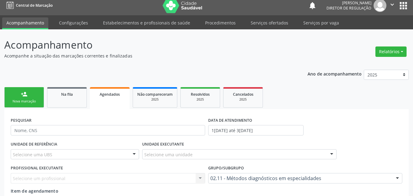
scroll to position [0, 0]
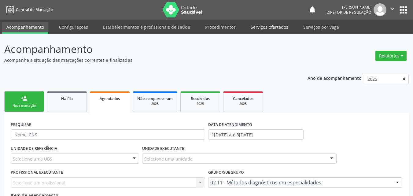
click at [273, 27] on link "Serviços ofertados" at bounding box center [269, 27] width 46 height 11
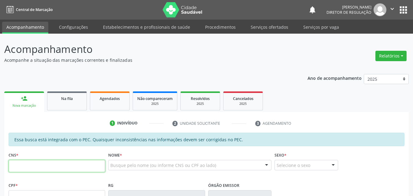
click at [88, 164] on input "text" at bounding box center [57, 166] width 97 height 12
type input "704 6006 6997 4627"
type input "036.923.454-53"
type input "27/12/1948"
type input "Dionisia Martins Gomes"
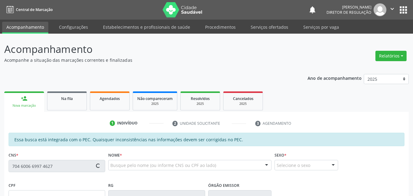
type input "(87) 8832-9328"
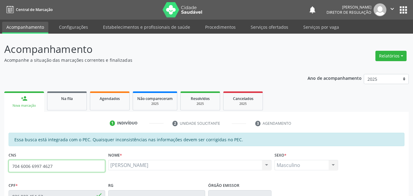
drag, startPoint x: 53, startPoint y: 165, endPoint x: 0, endPoint y: 160, distance: 53.8
click at [0, 160] on div "Acompanhamento Acompanhe a situação das marcações correntes e finalizadas Relat…" at bounding box center [206, 191] width 413 height 315
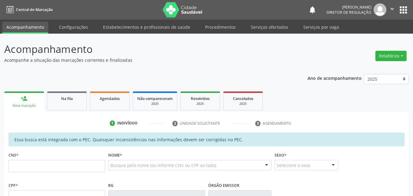
click at [72, 168] on input "text" at bounding box center [57, 166] width 97 height 12
type input "704 6006 6997 4627"
type input "036.923.454-53"
type input "27/12/1948"
type input "Dionisia Martins Gomes"
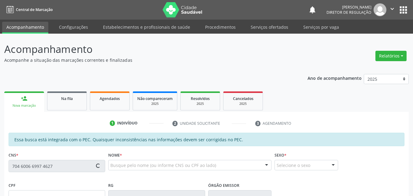
type input "(87) 8832-9328"
type input "S/N"
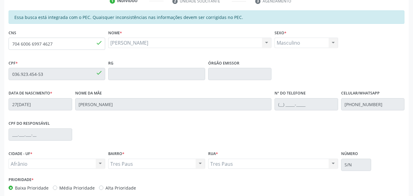
scroll to position [153, 0]
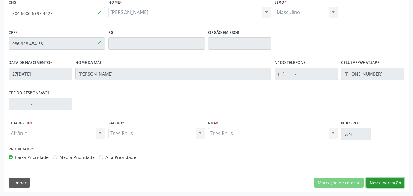
click at [387, 180] on button "Nova marcação" at bounding box center [385, 183] width 39 height 10
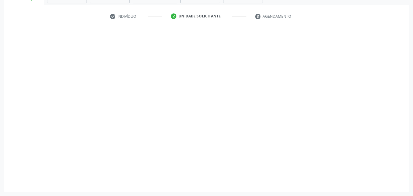
scroll to position [107, 0]
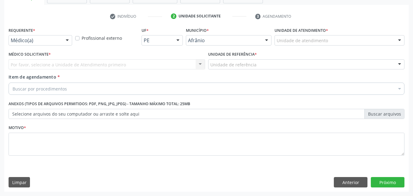
click at [355, 40] on div "Unidade de atendimento" at bounding box center [339, 40] width 130 height 10
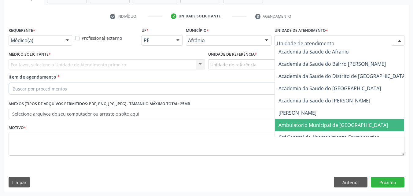
drag, startPoint x: 356, startPoint y: 126, endPoint x: 342, endPoint y: 113, distance: 19.3
click at [356, 125] on span "Ambulatorio Municipal de [GEOGRAPHIC_DATA]" at bounding box center [349, 125] width 149 height 12
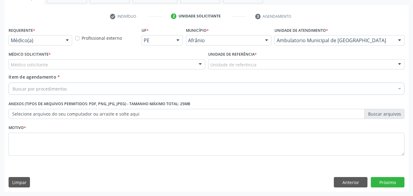
click at [283, 65] on div "Unidade de referência" at bounding box center [306, 64] width 197 height 10
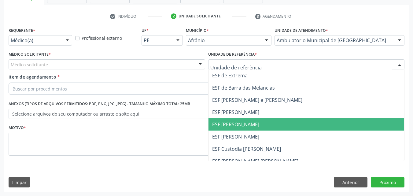
click at [272, 125] on span "ESF [PERSON_NAME]" at bounding box center [306, 124] width 196 height 12
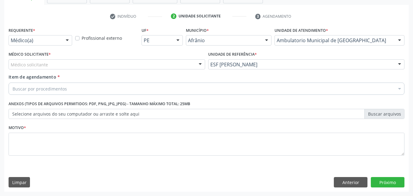
click at [86, 87] on div "Buscar por procedimentos" at bounding box center [207, 89] width 396 height 12
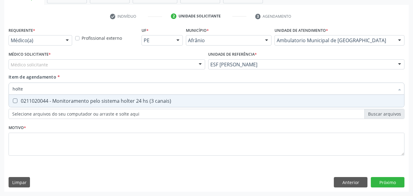
type input "holter"
click at [94, 100] on div "0211020044 - Monitoramento pelo sistema holter 24 hs (3 canais)" at bounding box center [207, 100] width 388 height 5
checkbox canais\) "true"
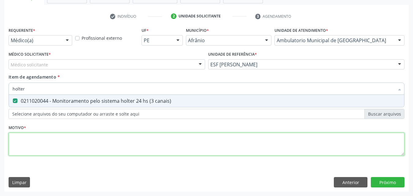
click at [94, 138] on div "Requerente * Médico(a) Médico(a) Enfermeiro(a) Paciente Nenhum resultado encont…" at bounding box center [207, 95] width 396 height 138
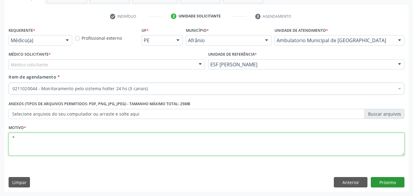
type textarea "*"
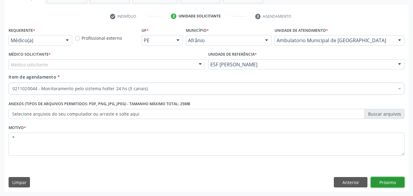
drag, startPoint x: 389, startPoint y: 182, endPoint x: 383, endPoint y: 182, distance: 6.7
click at [389, 182] on button "Próximo" at bounding box center [388, 182] width 34 height 10
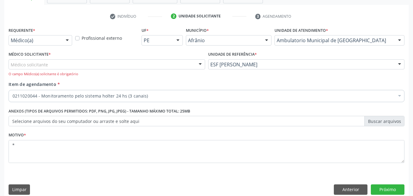
click at [150, 61] on div "Médico solicitante" at bounding box center [107, 64] width 197 height 10
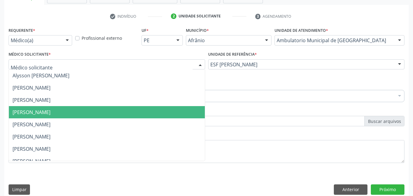
click at [144, 111] on span "[PERSON_NAME]" at bounding box center [107, 112] width 196 height 12
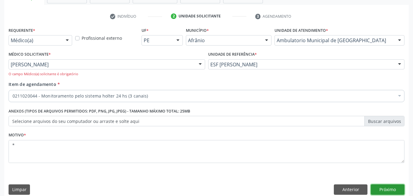
click at [391, 190] on button "Próximo" at bounding box center [388, 189] width 34 height 10
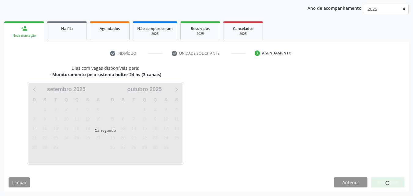
scroll to position [70, 0]
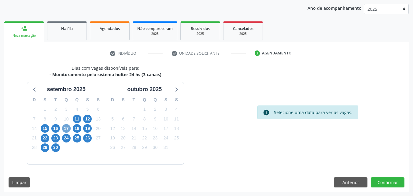
click at [67, 129] on span "17" at bounding box center [66, 128] width 9 height 9
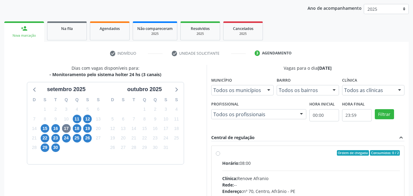
click at [222, 153] on label "Ordem de chegada Consumidos: 0 / 2 Horário: 08:00 Clínica: Renove Afranio Rede:…" at bounding box center [311, 197] width 178 height 94
click at [220, 153] on input "Ordem de chegada Consumidos: 0 / 2 Horário: 08:00 Clínica: Renove Afranio Rede:…" at bounding box center [218, 153] width 4 height 6
radio input "true"
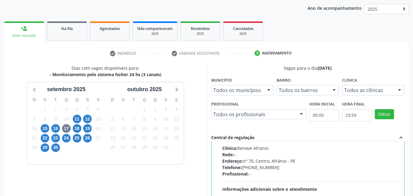
scroll to position [169, 0]
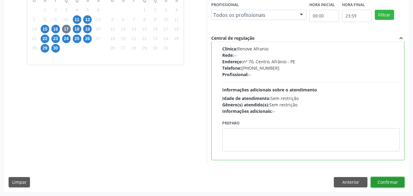
click at [394, 182] on button "Confirmar" at bounding box center [388, 182] width 34 height 10
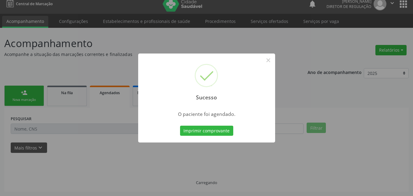
scroll to position [6, 0]
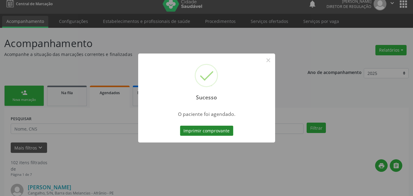
click at [220, 129] on button "Imprimir comprovante" at bounding box center [206, 131] width 53 height 10
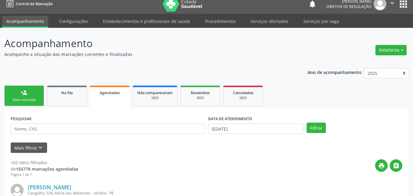
click at [33, 99] on div "Nova marcação" at bounding box center [24, 99] width 31 height 5
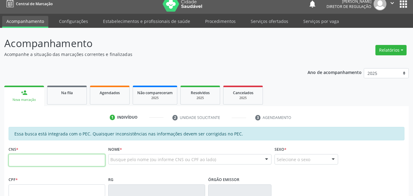
click at [42, 158] on input "text" at bounding box center [57, 160] width 97 height 12
type input "700 0035 7893 0304"
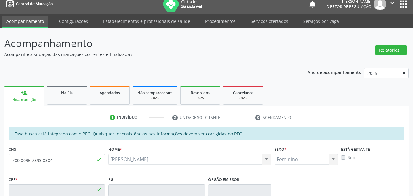
type input "033.706.554-38"
type input "13/07/1948"
type input "Josefa Nunes Rodrigues"
type input "(87) 8832-9328"
type input "S/N"
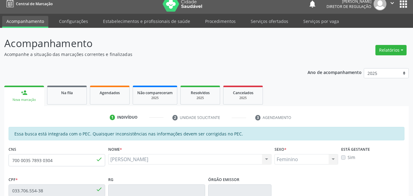
scroll to position [153, 0]
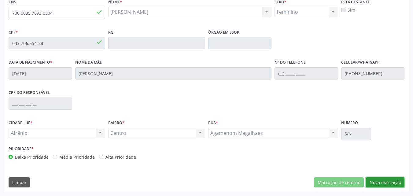
click at [390, 182] on button "Nova marcação" at bounding box center [385, 182] width 39 height 10
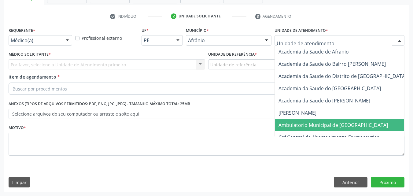
click at [307, 122] on span "Ambulatorio Municipal de [GEOGRAPHIC_DATA]" at bounding box center [332, 125] width 109 height 7
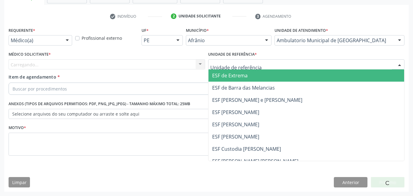
click at [256, 63] on div at bounding box center [306, 64] width 197 height 10
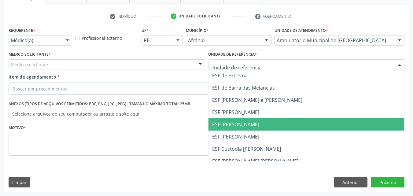
click at [247, 123] on span "ESF [PERSON_NAME]" at bounding box center [235, 124] width 47 height 7
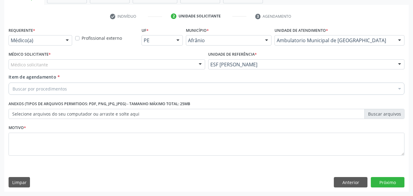
click at [143, 64] on div "Médico solicitante" at bounding box center [107, 64] width 197 height 10
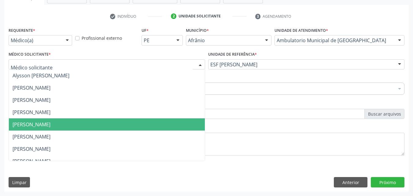
click at [140, 119] on span "[PERSON_NAME]" at bounding box center [107, 124] width 196 height 12
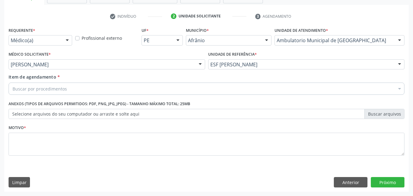
click at [101, 87] on div "Buscar por procedimentos" at bounding box center [207, 89] width 396 height 12
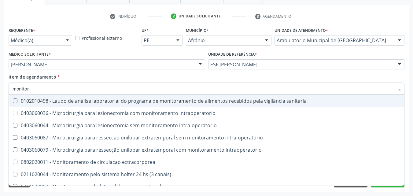
type input "monitori"
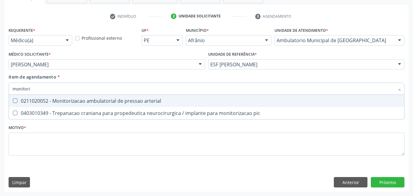
click at [95, 100] on div "0211020052 - Monitorizacao ambulatorial de pressao arterial" at bounding box center [207, 100] width 388 height 5
checkbox arterial "true"
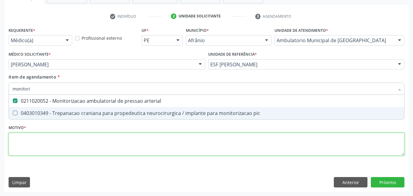
click at [89, 138] on div "Requerente * Médico(a) Médico(a) Enfermeiro(a) Paciente Nenhum resultado encont…" at bounding box center [207, 95] width 396 height 138
checkbox pic "true"
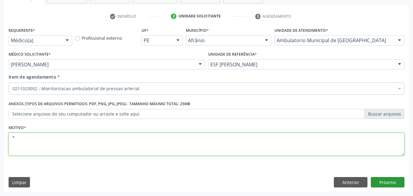
type textarea "*"
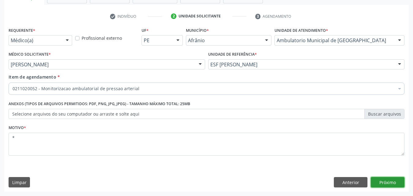
click at [381, 183] on button "Próximo" at bounding box center [388, 182] width 34 height 10
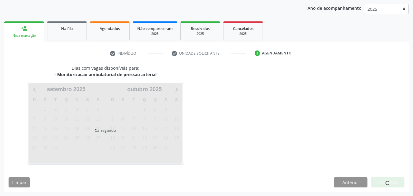
scroll to position [70, 0]
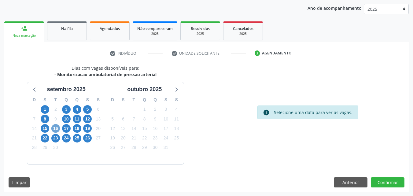
click at [57, 128] on span "16" at bounding box center [55, 128] width 9 height 9
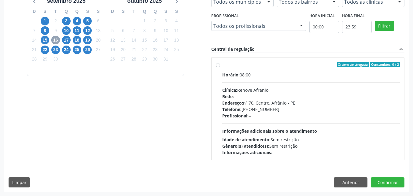
scroll to position [128, 0]
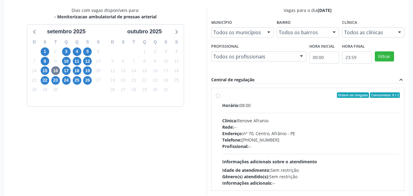
click at [228, 99] on label "Ordem de chegada Consumidos: 0 / 2 Horário: 08:00 Clínica: Renove Afranio Rede:…" at bounding box center [311, 139] width 178 height 94
click at [220, 98] on input "Ordem de chegada Consumidos: 0 / 2 Horário: 08:00 Clínica: Renove Afranio Rede:…" at bounding box center [218, 95] width 4 height 6
radio input "true"
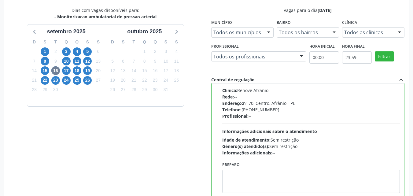
scroll to position [169, 0]
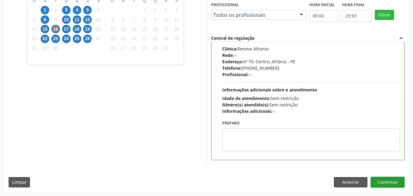
click at [387, 183] on button "Confirmar" at bounding box center [388, 182] width 34 height 10
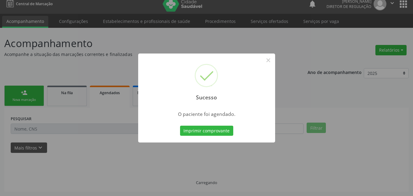
scroll to position [6, 0]
click at [214, 131] on button "Imprimir comprovante" at bounding box center [206, 131] width 53 height 10
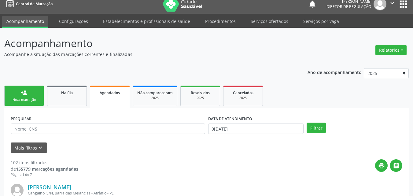
click at [39, 101] on link "person_add Nova marcação" at bounding box center [24, 96] width 40 height 20
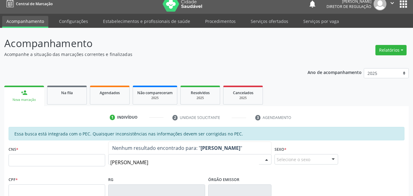
type input "rogelio jose"
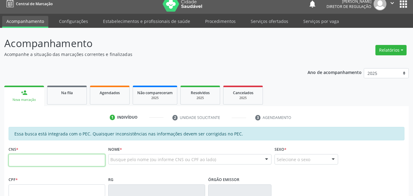
click at [43, 161] on input "text" at bounding box center [57, 160] width 97 height 12
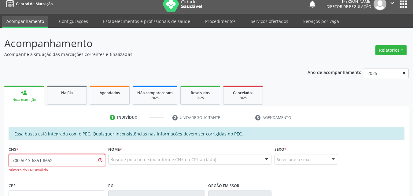
click at [41, 161] on input "700 5013 6851 8652" at bounding box center [57, 160] width 97 height 12
click at [39, 160] on input "700 5013 6858 652" at bounding box center [57, 160] width 97 height 12
type input "700 5013 6854 8652"
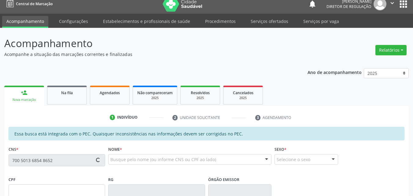
type input "112.901.014-77"
type input "14[DATE]"
type input "[PERSON_NAME]"
type input "[PHONE_NUMBER]"
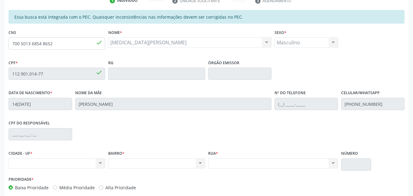
scroll to position [92, 0]
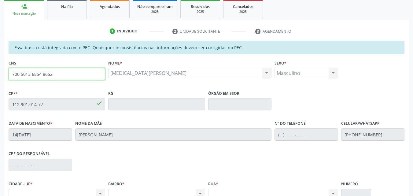
drag, startPoint x: 54, startPoint y: 73, endPoint x: 8, endPoint y: 72, distance: 45.5
click at [8, 72] on div "CNS 700 5013 6854 8652 done" at bounding box center [57, 73] width 100 height 30
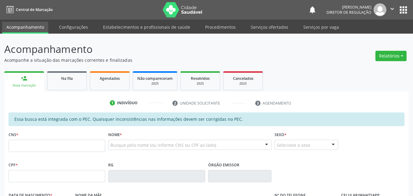
scroll to position [92, 0]
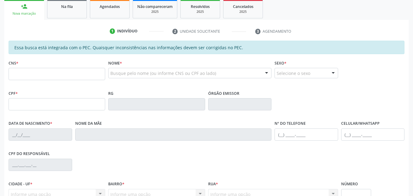
click at [46, 75] on input "text" at bounding box center [57, 74] width 97 height 12
type input "700 5013 6854 8652"
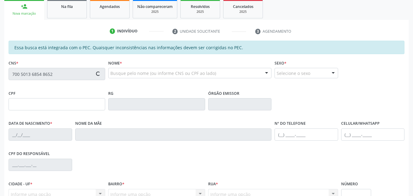
type input "112.901.014-77"
type input "14[DATE]"
type input "[PERSON_NAME]"
type input "[PHONE_NUMBER]"
type input "S/N"
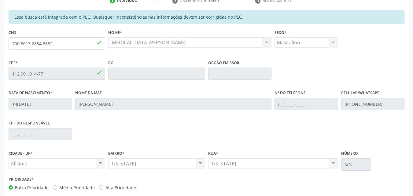
scroll to position [153, 0]
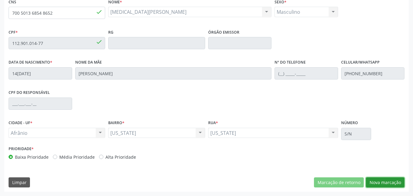
click at [377, 182] on button "Nova marcação" at bounding box center [385, 182] width 39 height 10
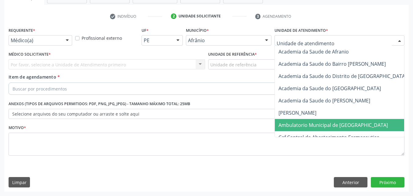
click at [326, 125] on span "Ambulatorio Municipal de [GEOGRAPHIC_DATA]" at bounding box center [332, 125] width 109 height 7
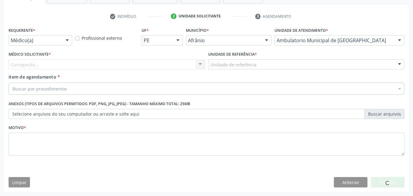
click at [268, 64] on div "Unidade de referência" at bounding box center [306, 64] width 197 height 10
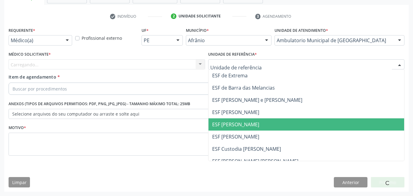
click at [266, 126] on span "ESF [PERSON_NAME]" at bounding box center [306, 124] width 196 height 12
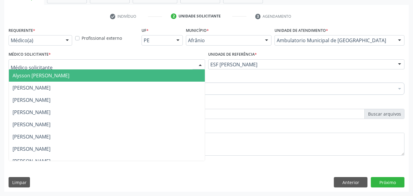
click at [148, 62] on div at bounding box center [107, 64] width 197 height 10
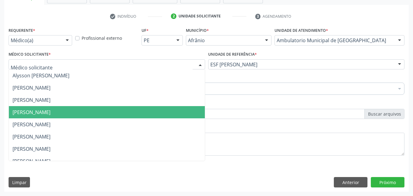
click at [147, 112] on span "[PERSON_NAME]" at bounding box center [107, 112] width 196 height 12
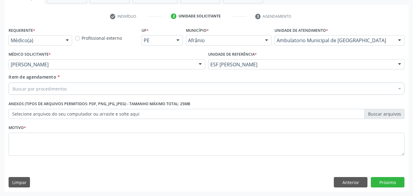
click at [131, 87] on div "Buscar por procedimentos" at bounding box center [207, 89] width 396 height 12
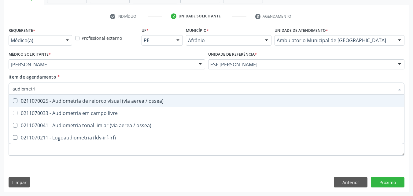
type input "audiometria"
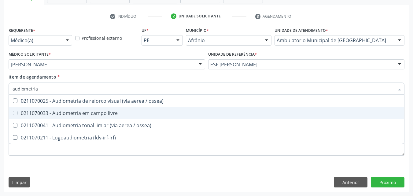
click at [112, 111] on div "0211070033 - Audiometria em campo livre" at bounding box center [207, 113] width 388 height 5
checkbox livre "true"
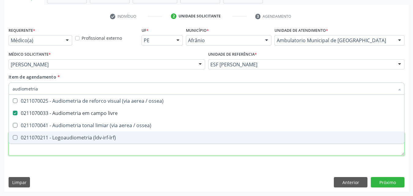
click at [320, 152] on div "Requerente * Médico(a) Médico(a) Enfermeiro(a) Paciente Nenhum resultado encont…" at bounding box center [207, 95] width 396 height 138
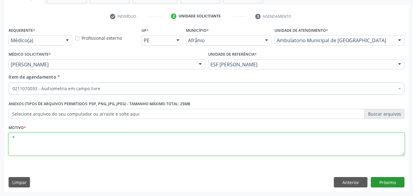
type textarea "*"
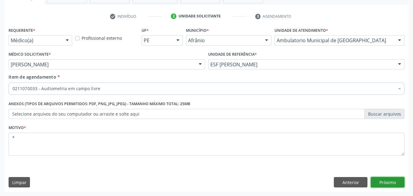
click at [386, 181] on button "Próximo" at bounding box center [388, 182] width 34 height 10
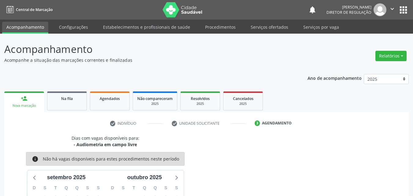
scroll to position [88, 0]
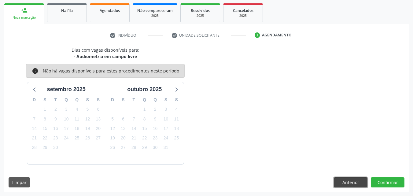
click at [348, 182] on button "Anterior" at bounding box center [351, 182] width 34 height 10
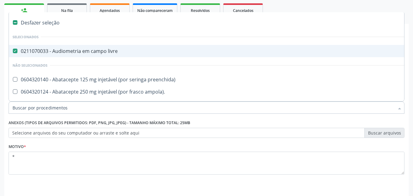
click at [49, 53] on div "0211070033 - Audiometria em campo livre" at bounding box center [248, 51] width 470 height 5
checkbox livre "false"
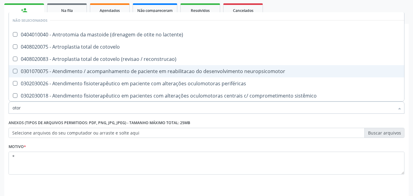
type input "otorr"
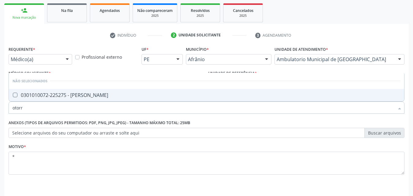
click at [87, 96] on div "0301010072-225275 - [PERSON_NAME]" at bounding box center [207, 95] width 388 height 5
checkbox Otorrinolaringologista "true"
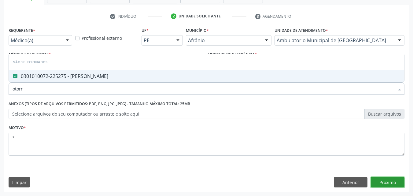
click at [379, 183] on button "Próximo" at bounding box center [388, 182] width 34 height 10
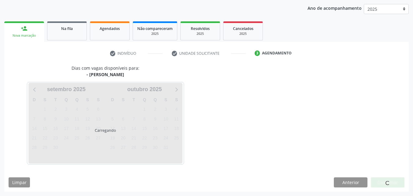
scroll to position [70, 0]
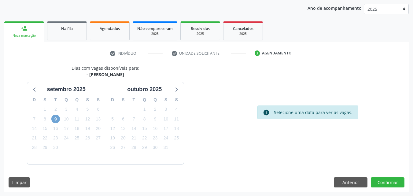
click at [57, 118] on span "9" at bounding box center [55, 119] width 9 height 9
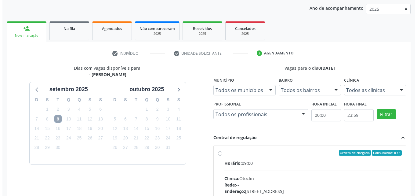
scroll to position [0, 0]
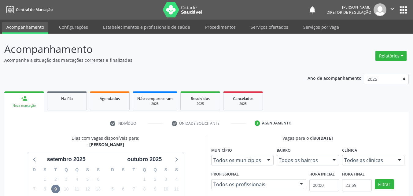
drag, startPoint x: 273, startPoint y: 29, endPoint x: 344, endPoint y: 44, distance: 72.3
click at [274, 28] on link "Serviços ofertados" at bounding box center [269, 27] width 46 height 11
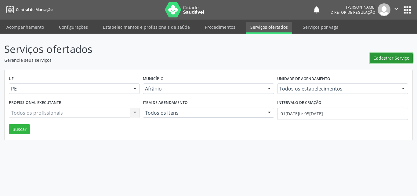
click at [388, 57] on span "Cadastrar Serviço" at bounding box center [392, 58] width 36 height 6
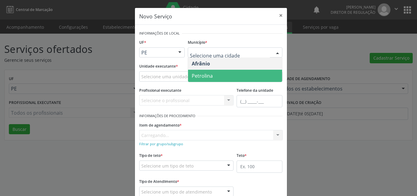
drag, startPoint x: 231, startPoint y: 75, endPoint x: 200, endPoint y: 76, distance: 31.8
click at [231, 75] on span "Petrolina" at bounding box center [235, 76] width 94 height 12
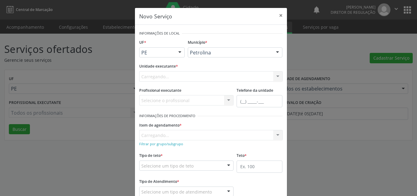
click at [187, 75] on div "Carregando... Academia da Saude de Afranio Academia da Saude do Bairro [PERSON_…" at bounding box center [211, 76] width 144 height 10
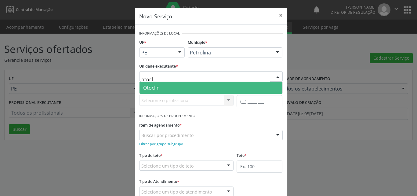
type input "otocli"
click at [181, 85] on span "Otoclin" at bounding box center [211, 88] width 143 height 12
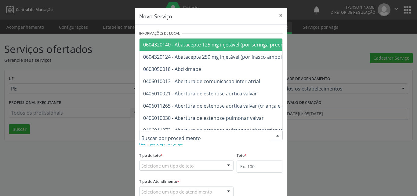
click at [191, 134] on div at bounding box center [211, 135] width 144 height 10
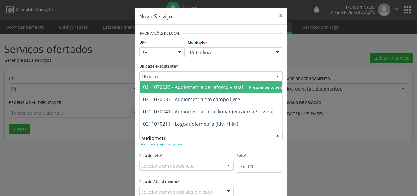
type input "audiometri"
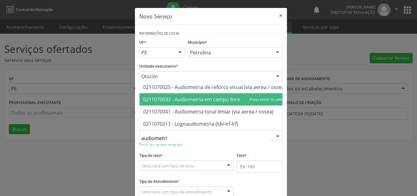
click at [200, 97] on span "0211070033 - Audiometria em campo livre" at bounding box center [191, 99] width 97 height 7
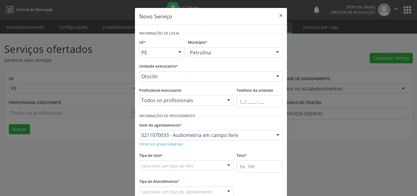
click at [202, 164] on div "Selecione um tipo de teto" at bounding box center [186, 165] width 95 height 10
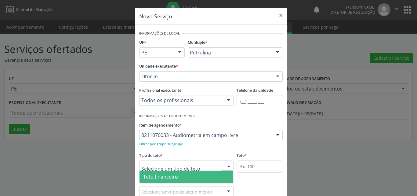
scroll to position [12, 0]
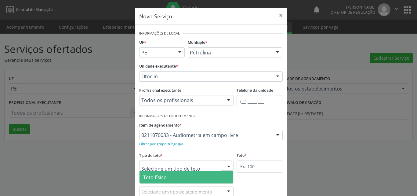
click at [202, 175] on span "Teto físico" at bounding box center [187, 177] width 94 height 12
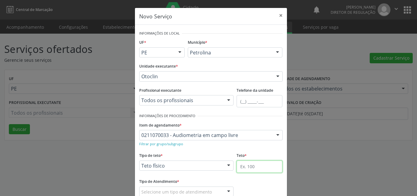
click at [247, 166] on input "text" at bounding box center [260, 166] width 46 height 12
type input "2"
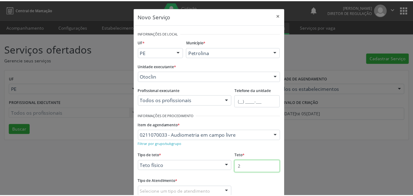
scroll to position [40, 0]
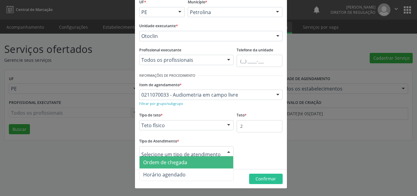
click at [198, 161] on span "Ordem de chegada" at bounding box center [187, 162] width 94 height 12
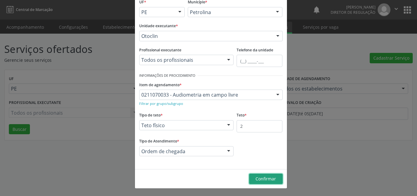
click at [266, 179] on span "Confirmar" at bounding box center [266, 179] width 20 height 6
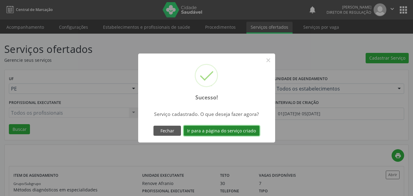
click at [250, 131] on button "Ir para a página do serviço criado" at bounding box center [222, 131] width 76 height 10
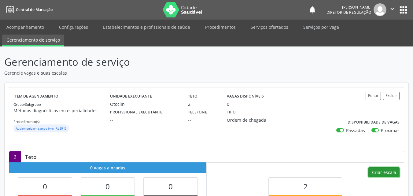
click at [381, 172] on button "Criar escala" at bounding box center [383, 172] width 31 height 10
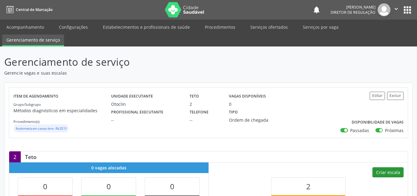
select select "8"
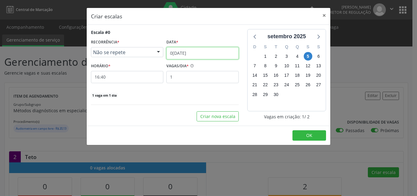
click at [200, 51] on input "0[DATE]" at bounding box center [203, 53] width 72 height 12
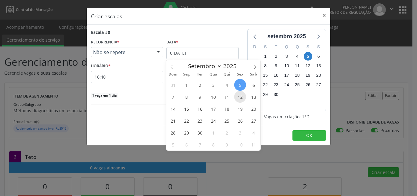
click at [237, 97] on span "12" at bounding box center [240, 97] width 12 height 12
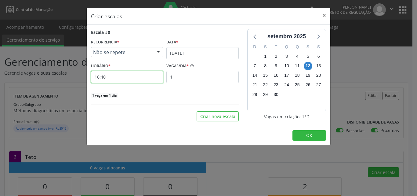
click at [133, 75] on input "16:40" at bounding box center [127, 77] width 72 height 12
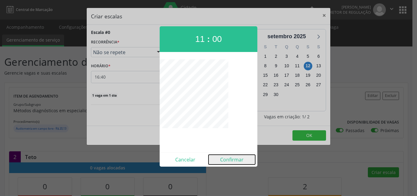
click at [235, 160] on button "Confirmar" at bounding box center [232, 160] width 47 height 10
type input "11:00"
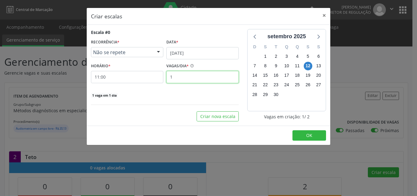
click at [183, 77] on input "1" at bounding box center [203, 77] width 72 height 12
type input "2"
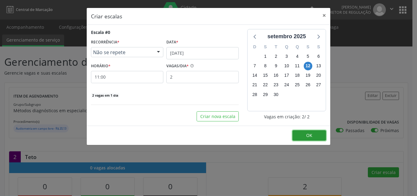
click at [314, 137] on button "OK" at bounding box center [310, 135] width 34 height 10
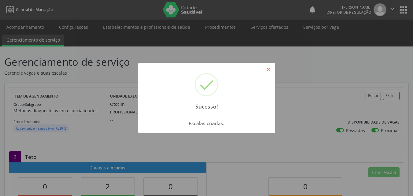
click at [271, 69] on button "×" at bounding box center [268, 69] width 10 height 10
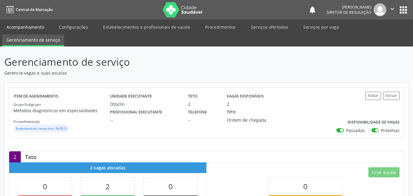
click at [28, 26] on link "Acompanhamento" at bounding box center [25, 27] width 46 height 11
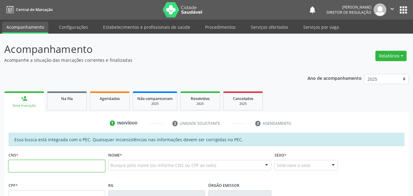
click at [50, 167] on input "text" at bounding box center [57, 166] width 97 height 12
paste input "700 5013 6854 8652"
type input "700 5013 6854 8652"
type input "112.901.014-77"
type input "14/11/1993"
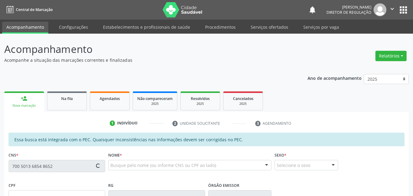
type input "Ana Maria Pereira Silva"
type input "(87) 98861-6273"
type input "S/N"
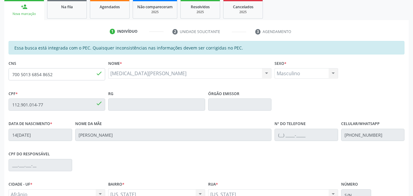
scroll to position [153, 0]
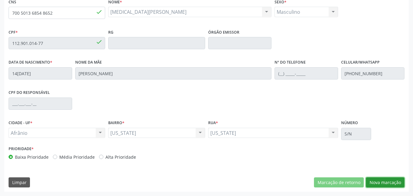
click at [374, 183] on button "Nova marcação" at bounding box center [385, 182] width 39 height 10
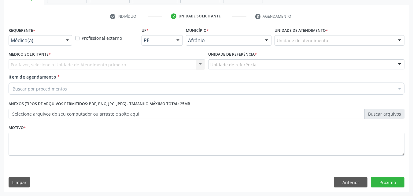
scroll to position [107, 0]
click at [292, 32] on label "Unidade de atendimento *" at bounding box center [300, 30] width 53 height 9
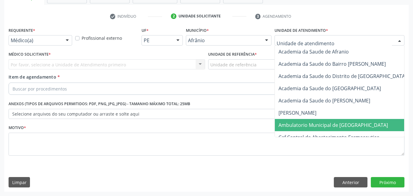
click at [303, 127] on span "Ambulatorio Municipal de [GEOGRAPHIC_DATA]" at bounding box center [332, 125] width 109 height 7
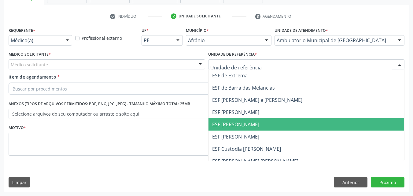
click at [235, 124] on span "ESF [PERSON_NAME]" at bounding box center [235, 124] width 47 height 7
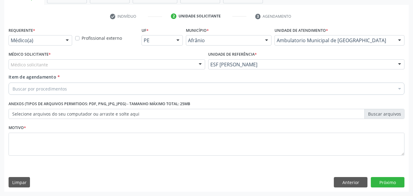
click at [80, 64] on div "Médico solicitante" at bounding box center [107, 64] width 197 height 10
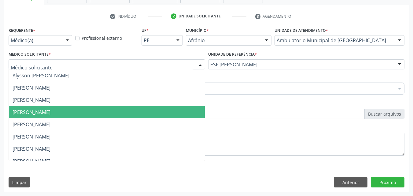
click at [50, 113] on span "[PERSON_NAME]" at bounding box center [32, 112] width 38 height 7
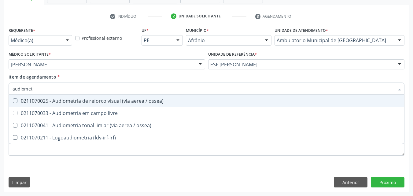
type input "audiometr"
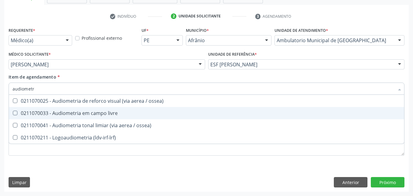
drag, startPoint x: 73, startPoint y: 112, endPoint x: 64, endPoint y: 106, distance: 10.5
click at [73, 112] on div "0211070033 - Audiometria em campo livre" at bounding box center [207, 113] width 388 height 5
checkbox livre "true"
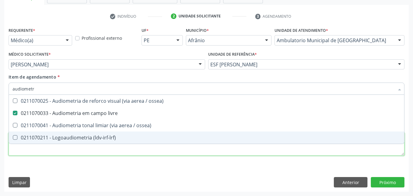
click at [86, 150] on div "Requerente * Médico(a) Médico(a) Enfermeiro(a) Paciente Nenhum resultado encont…" at bounding box center [207, 95] width 396 height 138
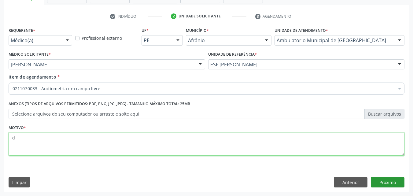
type textarea "d"
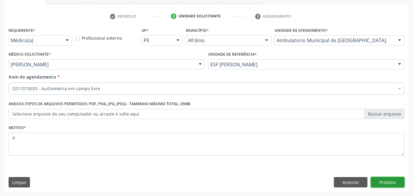
click at [390, 182] on button "Próximo" at bounding box center [388, 182] width 34 height 10
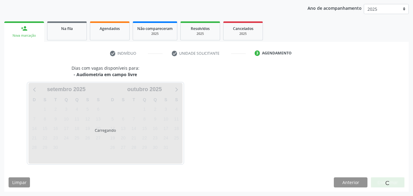
scroll to position [70, 0]
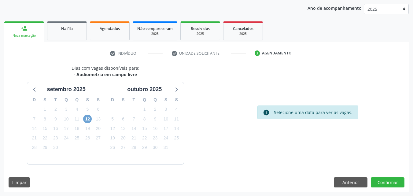
click at [85, 118] on span "12" at bounding box center [87, 119] width 9 height 9
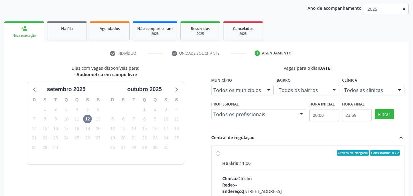
click at [241, 153] on div "Ordem de chegada Consumidos: 0 / 2" at bounding box center [311, 153] width 178 height 6
click at [220, 153] on input "Ordem de chegada Consumidos: 0 / 2 Horário: 11:00 Clínica: Otoclin Rede: -- End…" at bounding box center [218, 153] width 4 height 6
radio input "true"
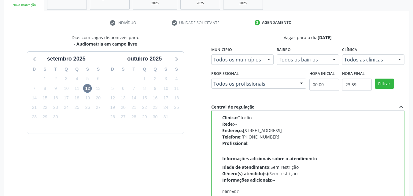
scroll to position [169, 0]
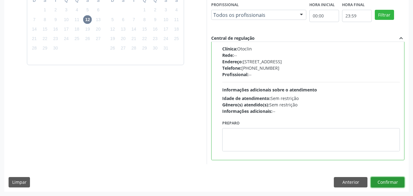
click at [395, 182] on button "Confirmar" at bounding box center [388, 182] width 34 height 10
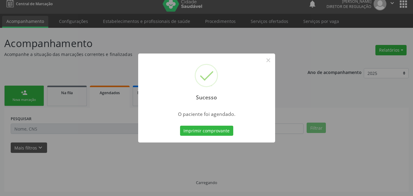
scroll to position [6, 0]
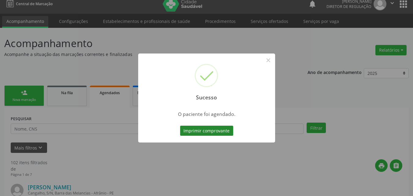
click at [211, 130] on button "Imprimir comprovante" at bounding box center [206, 131] width 53 height 10
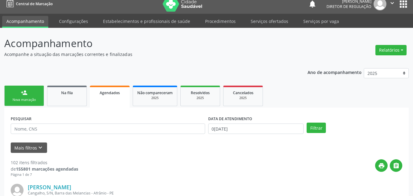
click at [31, 100] on div "Nova marcação" at bounding box center [24, 99] width 31 height 5
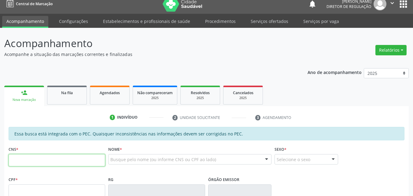
click at [56, 160] on input "text" at bounding box center [57, 160] width 97 height 12
type input "700 0061 2641 5005"
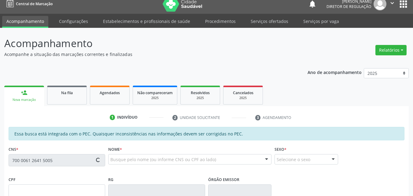
type input "113.951.594-24"
type input "06/10/1997"
type input "Angelina Nunes da Cruz Alves"
type input "(87) 98120-0750"
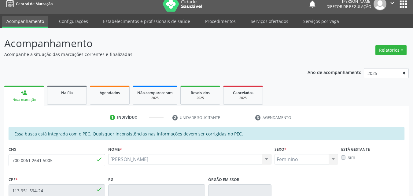
click at [20, 161] on input "700 0061 2641 5005" at bounding box center [57, 160] width 97 height 12
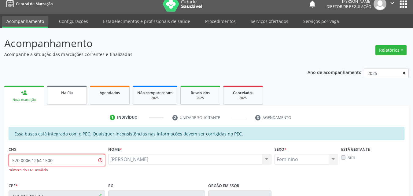
type input "570 0006 1264 1500"
click at [68, 93] on span "Na fila" at bounding box center [67, 92] width 12 height 5
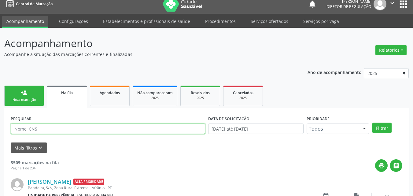
click at [67, 131] on input "text" at bounding box center [108, 128] width 194 height 10
type input "700006126415005"
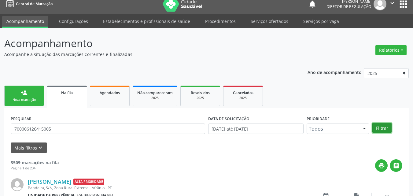
click at [385, 125] on button "Filtrar" at bounding box center [381, 128] width 19 height 10
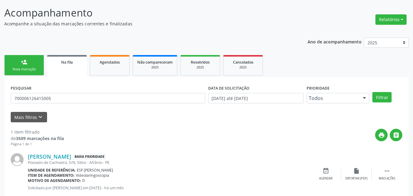
scroll to position [52, 0]
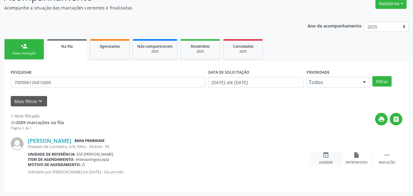
click at [329, 155] on icon "event_available" at bounding box center [325, 155] width 7 height 7
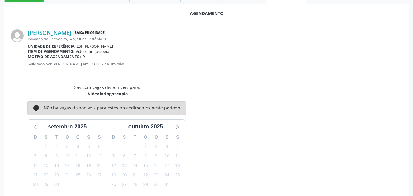
scroll to position [140, 0]
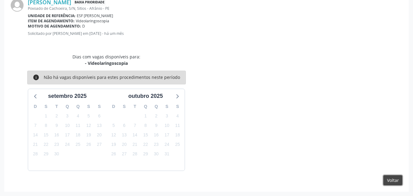
click at [389, 180] on button "Voltar" at bounding box center [392, 180] width 19 height 10
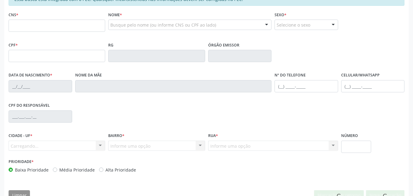
scroll to position [139, 0]
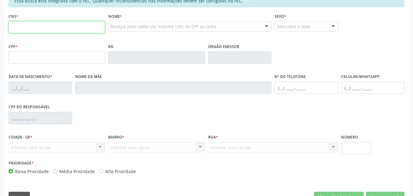
click at [92, 27] on input "text" at bounding box center [57, 27] width 97 height 12
paste input "700 5013 6854 8652"
type input "700 5013 6854 8652"
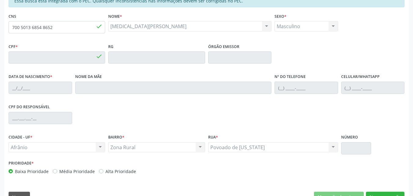
type input "112.901.014-77"
type input "14/11/1993"
type input "Ana Maria Pereira Silva"
type input "(87) 98861-6273"
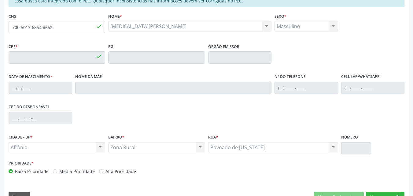
type input "S/N"
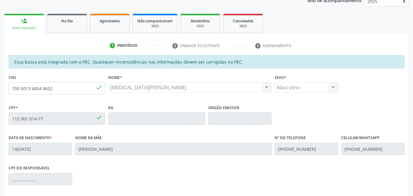
scroll to position [47, 0]
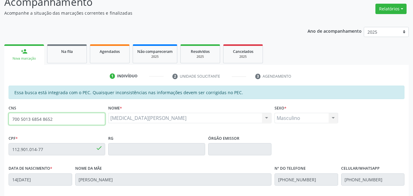
drag, startPoint x: 65, startPoint y: 118, endPoint x: 0, endPoint y: 116, distance: 65.4
click at [0, 116] on div "Acompanhamento Acompanhe a situação das marcações correntes e finalizadas Relat…" at bounding box center [206, 144] width 413 height 315
type input "700 0061 2641 5005"
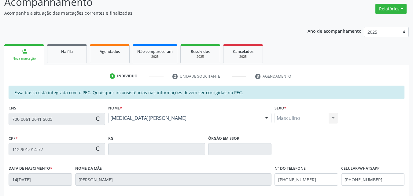
type input "113.951.594-24"
type input "06/10/1997"
type input "Angelina Nunes da Cruz Alves"
type input "(87) 98120-0750"
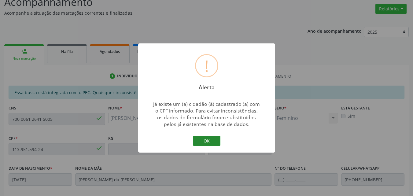
click at [214, 140] on button "OK" at bounding box center [207, 141] width 28 height 10
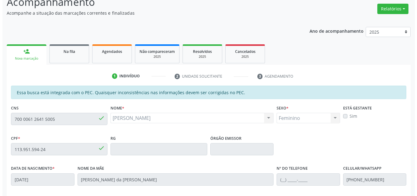
scroll to position [0, 0]
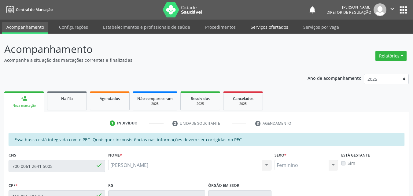
click at [275, 27] on link "Serviços ofertados" at bounding box center [269, 27] width 46 height 11
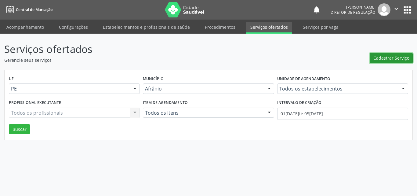
click at [402, 57] on span "Cadastrar Serviço" at bounding box center [392, 58] width 36 height 6
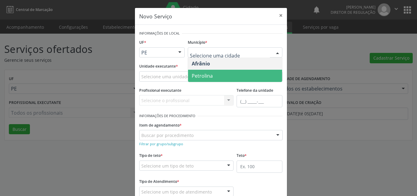
click at [216, 75] on span "Petrolina" at bounding box center [235, 76] width 94 height 12
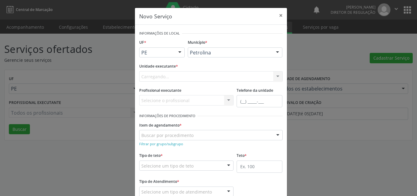
click at [193, 75] on div "Carregando... Academia da Saude de Afranio Academia da Saude do Bairro [PERSON_…" at bounding box center [211, 76] width 144 height 10
click at [193, 75] on div "Selecione uma unidade" at bounding box center [211, 76] width 144 height 10
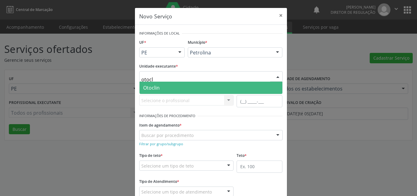
type input "otocli"
click at [176, 88] on span "Otoclin" at bounding box center [211, 88] width 143 height 12
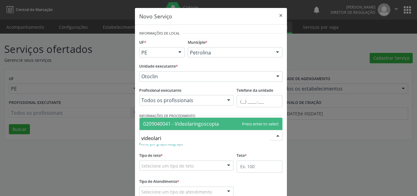
type input "videolarin"
click at [189, 123] on span "0209040041 - Videolaringoscopia" at bounding box center [181, 123] width 76 height 7
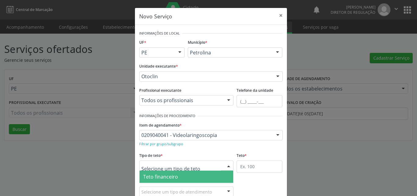
click at [203, 164] on div at bounding box center [186, 165] width 95 height 10
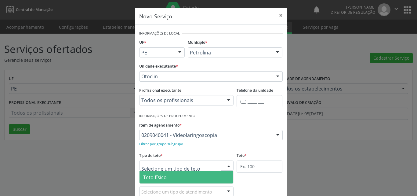
click at [196, 175] on span "Teto físico" at bounding box center [187, 177] width 94 height 12
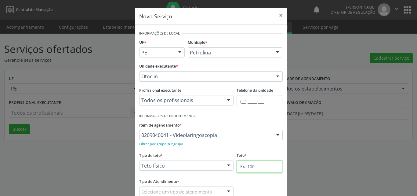
click at [246, 166] on input "text" at bounding box center [260, 166] width 46 height 12
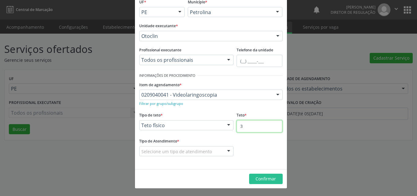
type input "3"
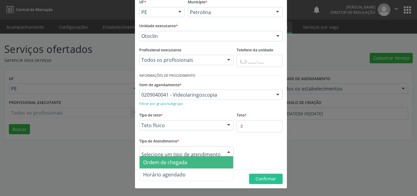
click at [189, 159] on span "Ordem de chegada" at bounding box center [187, 162] width 94 height 12
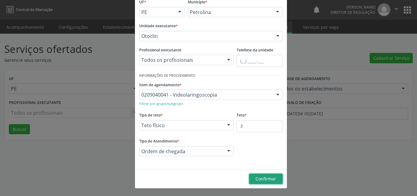
click at [266, 179] on span "Confirmar" at bounding box center [266, 179] width 20 height 6
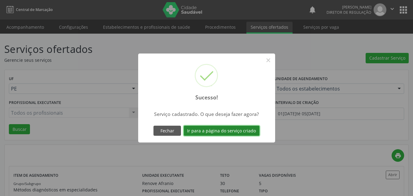
click at [240, 131] on button "Ir para a página do serviço criado" at bounding box center [222, 131] width 76 height 10
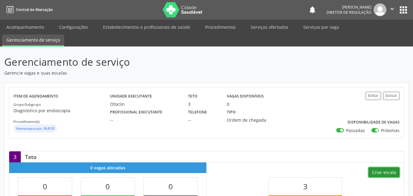
click at [392, 174] on button "Criar escala" at bounding box center [383, 172] width 31 height 10
select select "8"
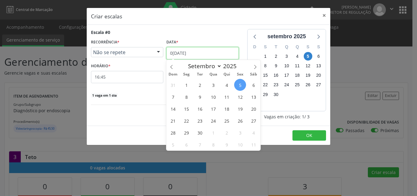
click at [213, 51] on input "[DATE]" at bounding box center [203, 53] width 72 height 12
click at [228, 98] on span "11" at bounding box center [227, 97] width 12 height 12
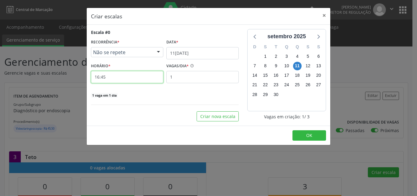
click at [148, 77] on input "16:45" at bounding box center [127, 77] width 72 height 12
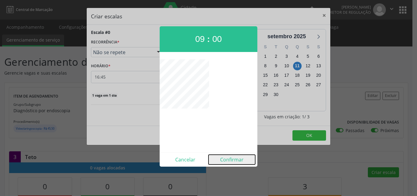
click at [241, 158] on button "Confirmar" at bounding box center [232, 160] width 47 height 10
type input "09:00"
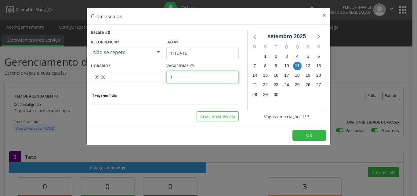
click at [202, 81] on input "1" at bounding box center [203, 77] width 72 height 12
type input "3"
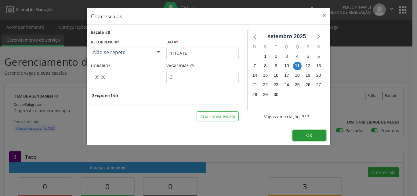
click at [311, 134] on span "OK" at bounding box center [310, 135] width 6 height 6
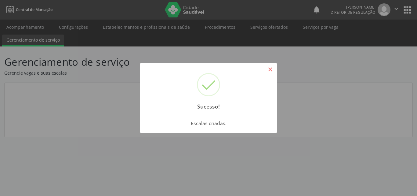
click at [269, 67] on button "×" at bounding box center [270, 69] width 10 height 10
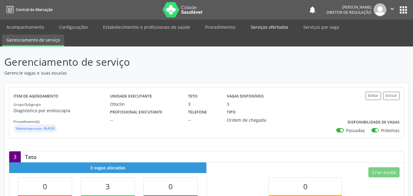
click at [271, 27] on link "Serviços ofertados" at bounding box center [269, 27] width 46 height 11
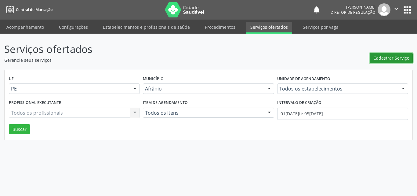
click at [383, 58] on span "Cadastrar Serviço" at bounding box center [392, 58] width 36 height 6
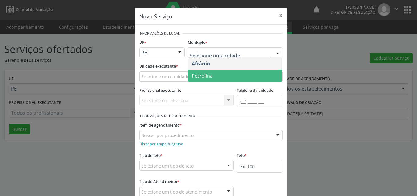
drag, startPoint x: 211, startPoint y: 76, endPoint x: 191, endPoint y: 76, distance: 20.2
click at [211, 76] on span "Petrolina" at bounding box center [235, 76] width 94 height 12
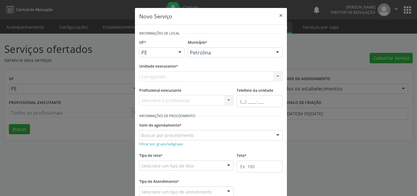
click at [190, 76] on div "Carregando... Academia da Saude de Afranio Academia da Saude do Bairro Roberto …" at bounding box center [211, 76] width 144 height 10
click at [188, 76] on div "Carregando... Academia da Saude de Afranio Academia da Saude do Bairro Roberto …" at bounding box center [211, 76] width 144 height 10
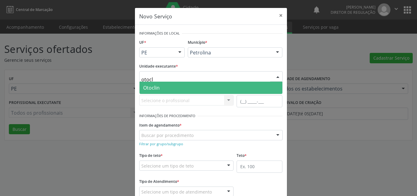
type input "otocli"
click at [177, 86] on span "Otoclin" at bounding box center [211, 88] width 143 height 12
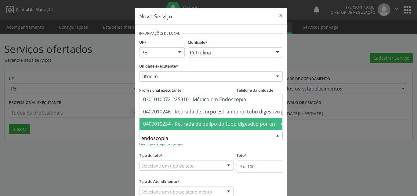
click at [178, 136] on input "endoscopia" at bounding box center [206, 138] width 129 height 12
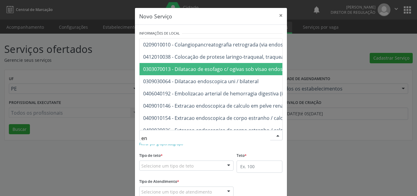
type input "e"
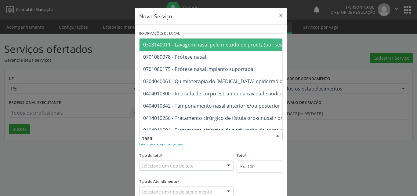
scroll to position [84, 0]
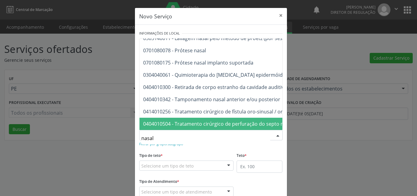
click at [161, 137] on input "nasal" at bounding box center [206, 138] width 129 height 12
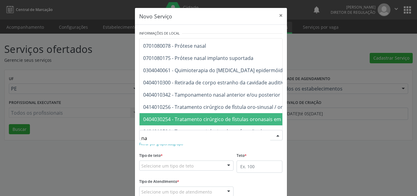
type input "n"
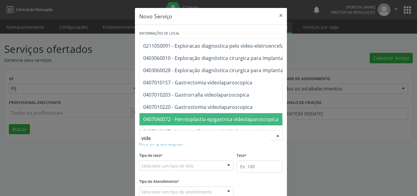
type input "video"
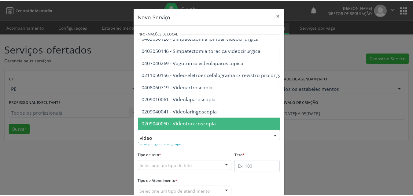
scroll to position [31, 0]
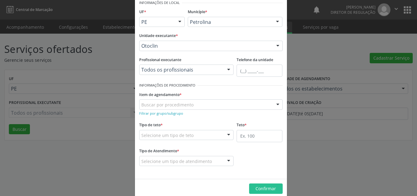
click at [126, 13] on div "Novo Serviço × Informações de Local UF * PE BA PE Nenhum resultado encontrado p…" at bounding box center [208, 98] width 417 height 196
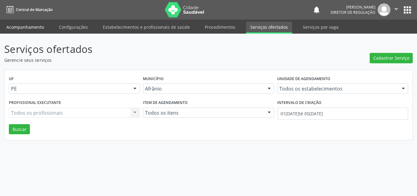
click at [40, 27] on link "Acompanhamento" at bounding box center [25, 27] width 46 height 11
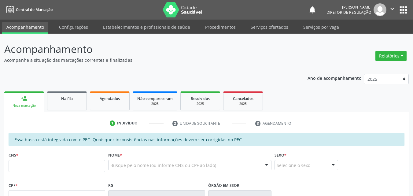
click at [73, 159] on div "CNS *" at bounding box center [57, 161] width 97 height 22
click at [73, 161] on input "text" at bounding box center [57, 166] width 97 height 12
paste input "text"
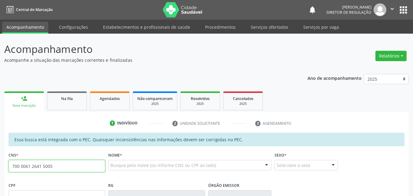
type input "700 0061 2641 5005"
type input "113.951.594-24"
type input "06/10/1997"
type input "Angelina Nunes da Cruz Alves"
type input "(87) 98120-0750"
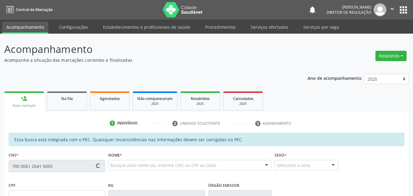
type input "S/N"
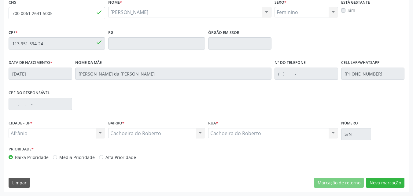
scroll to position [153, 0]
click at [388, 182] on button "Nova marcação" at bounding box center [385, 182] width 39 height 10
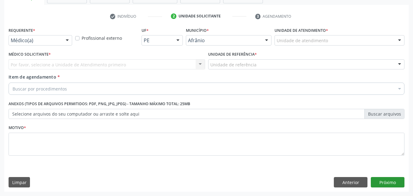
scroll to position [107, 0]
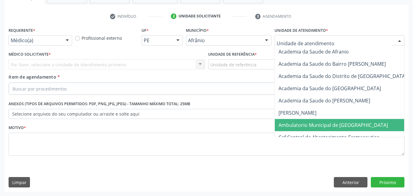
click at [316, 124] on span "Ambulatorio Municipal de [GEOGRAPHIC_DATA]" at bounding box center [332, 125] width 109 height 7
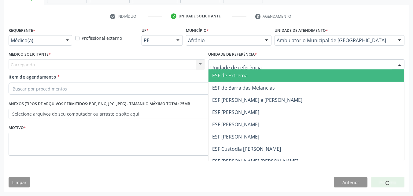
click at [264, 65] on div at bounding box center [306, 64] width 197 height 10
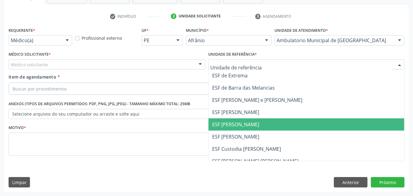
drag, startPoint x: 266, startPoint y: 124, endPoint x: 247, endPoint y: 122, distance: 19.4
click at [265, 125] on span "ESF [PERSON_NAME]" at bounding box center [306, 124] width 196 height 12
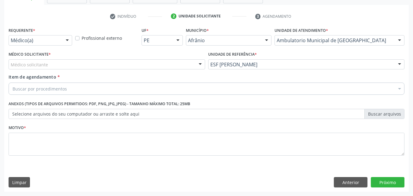
click at [159, 61] on div "Médico solicitante" at bounding box center [107, 64] width 197 height 10
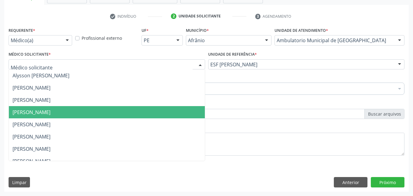
drag, startPoint x: 163, startPoint y: 113, endPoint x: 150, endPoint y: 107, distance: 14.5
click at [163, 113] on span "Diego Ramon Ferreira Belem" at bounding box center [107, 112] width 196 height 12
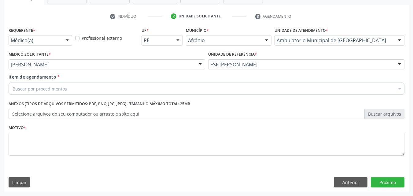
click at [127, 90] on div "Buscar por procedimentos" at bounding box center [207, 89] width 396 height 12
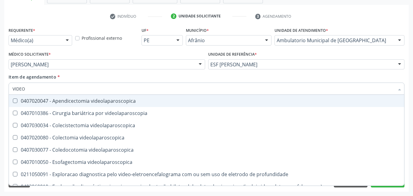
type input "VIDEOL"
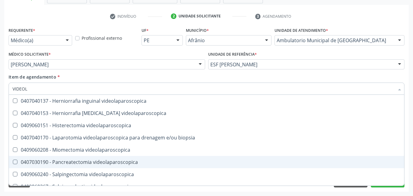
scroll to position [166, 0]
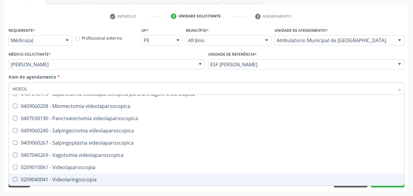
click at [130, 179] on div "0209040041 - Videolaringoscopia" at bounding box center [207, 179] width 388 height 5
checkbox Videolaringoscopia "true"
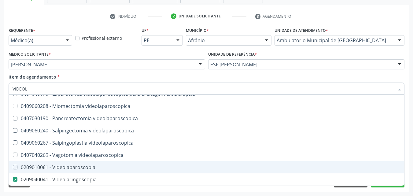
click at [395, 186] on div "Desfazer seleção 0407020047 - Apendicectomia videolaparoscopica 0407010386 - Ci…" at bounding box center [207, 140] width 396 height 91
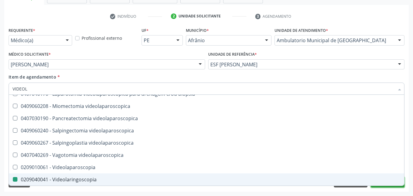
click at [396, 187] on button "Próximo" at bounding box center [388, 182] width 34 height 10
checkbox videolaparoscopia "true"
checkbox Videolaringoscopia "false"
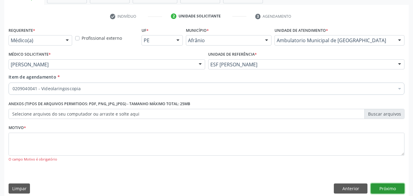
scroll to position [0, 0]
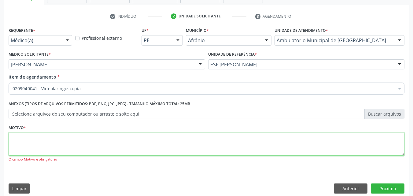
click at [149, 142] on textarea at bounding box center [207, 144] width 396 height 23
type textarea "*"
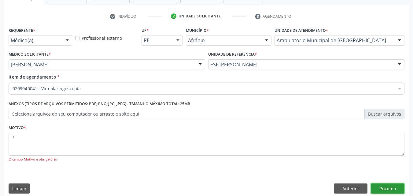
click at [381, 186] on button "Próximo" at bounding box center [388, 188] width 34 height 10
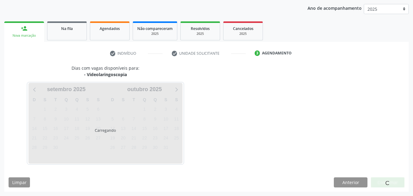
scroll to position [70, 0]
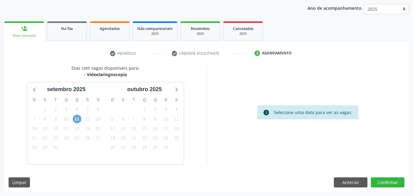
click at [77, 121] on span "11" at bounding box center [77, 119] width 9 height 9
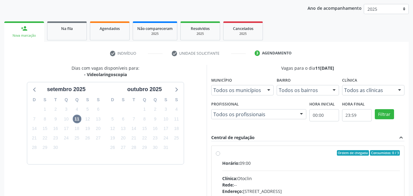
click at [240, 160] on span "Horário:" at bounding box center [230, 163] width 17 height 6
radio input "true"
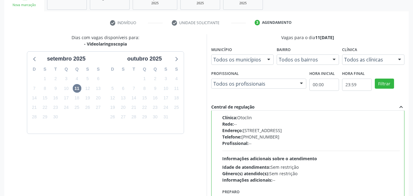
scroll to position [169, 0]
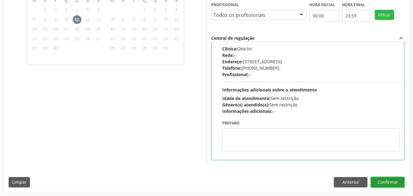
click at [384, 182] on button "Confirmar" at bounding box center [388, 182] width 34 height 10
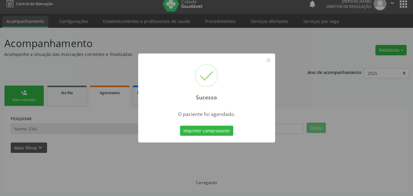
scroll to position [6, 0]
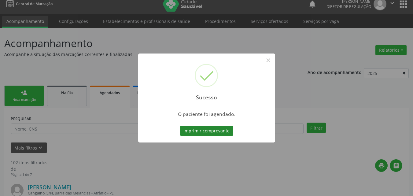
click at [223, 129] on button "Imprimir comprovante" at bounding box center [206, 131] width 53 height 10
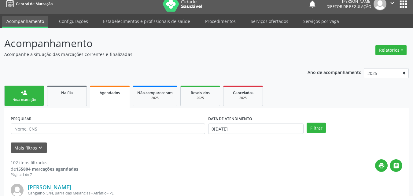
click at [35, 99] on div "Nova marcação" at bounding box center [24, 99] width 31 height 5
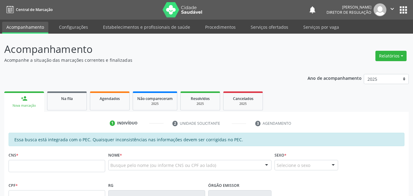
scroll to position [6, 0]
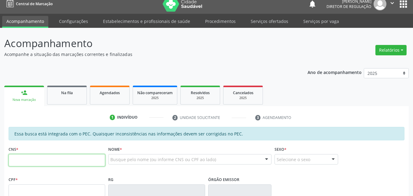
click at [90, 160] on input "text" at bounding box center [57, 160] width 97 height 12
type input "703 0088 1758 0472"
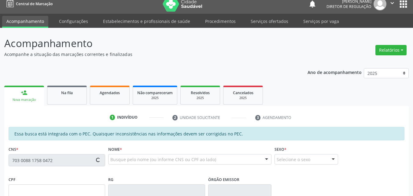
type input "055.835.024-01"
type input "21/08/1984"
type input "Julia Rodrigues de Souza"
type input "(87) 98165-1434"
type input "S/N"
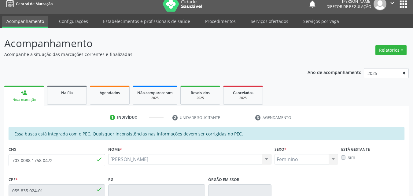
scroll to position [153, 0]
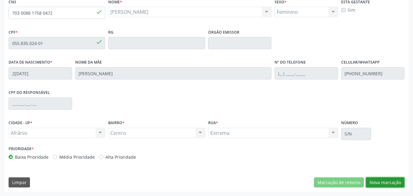
click at [391, 180] on button "Nova marcação" at bounding box center [385, 182] width 39 height 10
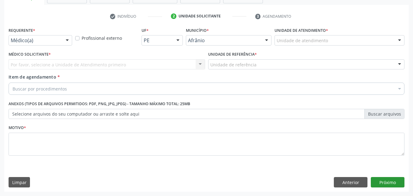
scroll to position [107, 0]
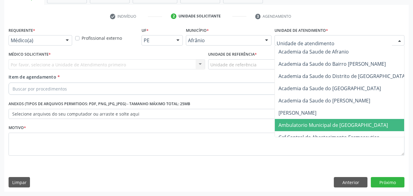
click at [306, 126] on span "Ambulatorio Municipal de [GEOGRAPHIC_DATA]" at bounding box center [332, 125] width 109 height 7
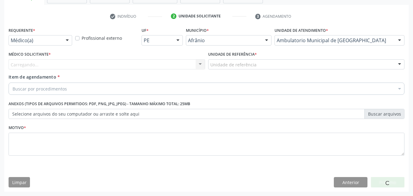
click at [262, 64] on div "Unidade de referência" at bounding box center [306, 64] width 197 height 10
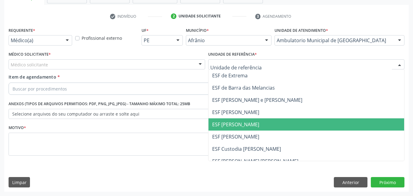
drag, startPoint x: 255, startPoint y: 126, endPoint x: 230, endPoint y: 112, distance: 28.4
click at [254, 126] on span "ESF [PERSON_NAME]" at bounding box center [306, 124] width 196 height 12
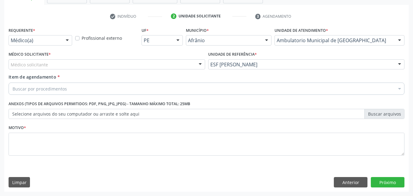
click at [92, 64] on div "Médico solicitante" at bounding box center [107, 64] width 197 height 10
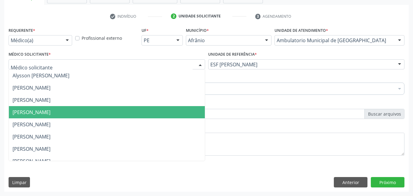
click at [86, 110] on span "Diego Ramon Ferreira Belem" at bounding box center [107, 112] width 196 height 12
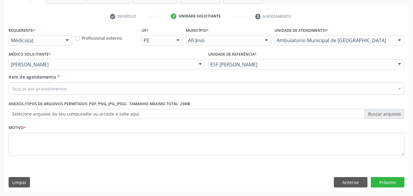
click at [75, 89] on div "Buscar por procedimentos" at bounding box center [207, 89] width 396 height 12
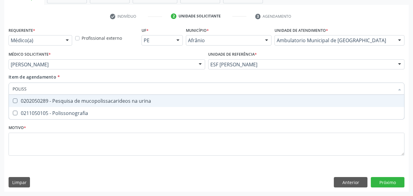
type input "POLISSO"
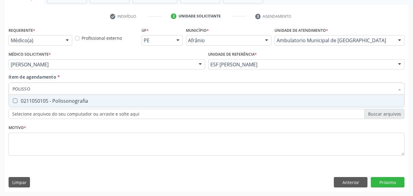
click at [78, 101] on div "0211050105 - Polissonografia" at bounding box center [207, 100] width 388 height 5
checkbox Polissonografia "true"
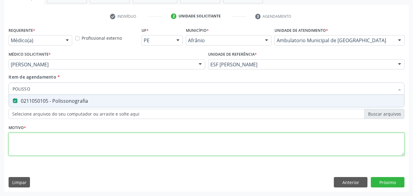
click at [83, 140] on div "Requerente * Médico(a) Médico(a) Enfermeiro(a) Paciente Nenhum resultado encont…" at bounding box center [207, 95] width 396 height 138
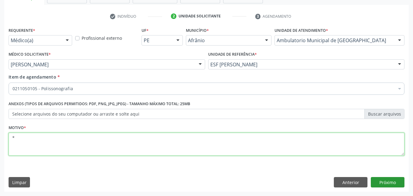
type textarea "*"
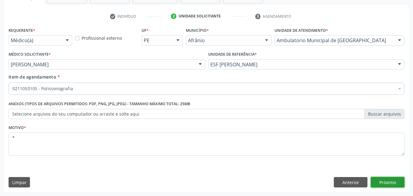
click at [386, 181] on button "Próximo" at bounding box center [388, 182] width 34 height 10
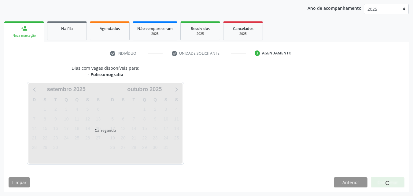
scroll to position [70, 0]
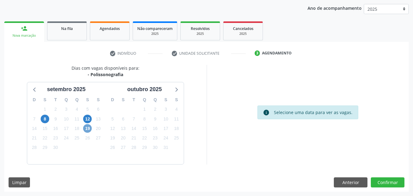
click at [85, 128] on span "19" at bounding box center [87, 128] width 9 height 9
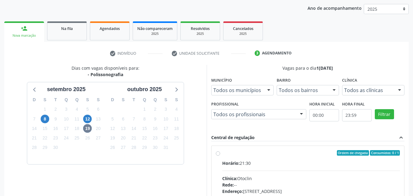
click at [252, 156] on label "Ordem de chegada Consumidos: 0 / 1 Horário: 21:30 Clínica: Otoclin Rede: -- End…" at bounding box center [311, 197] width 178 height 94
click at [220, 156] on input "Ordem de chegada Consumidos: 0 / 1 Horário: 21:30 Clínica: Otoclin Rede: -- End…" at bounding box center [218, 153] width 4 height 6
radio input "true"
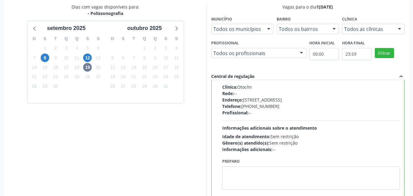
scroll to position [169, 0]
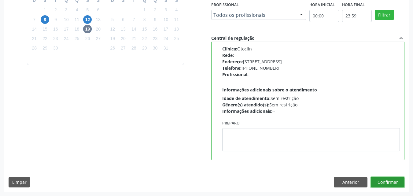
click at [396, 181] on button "Confirmar" at bounding box center [388, 182] width 34 height 10
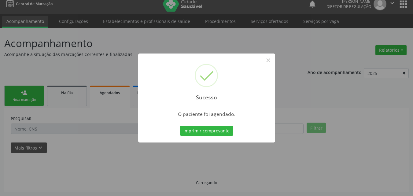
scroll to position [6, 0]
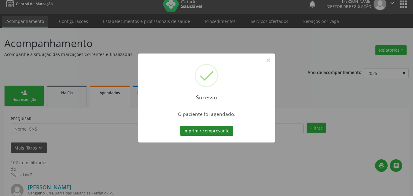
click at [212, 131] on button "Imprimir comprovante" at bounding box center [206, 131] width 53 height 10
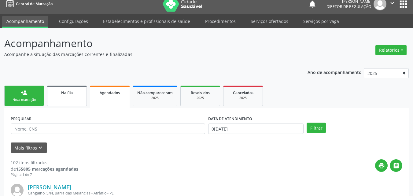
click at [69, 91] on span "Na fila" at bounding box center [67, 92] width 12 height 5
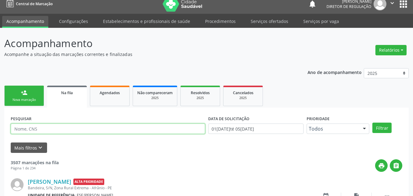
click at [74, 131] on input "text" at bounding box center [108, 128] width 194 height 10
type input "JOSE ITA"
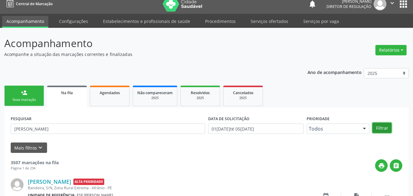
click at [382, 127] on button "Filtrar" at bounding box center [381, 128] width 19 height 10
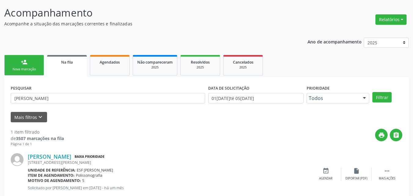
scroll to position [52, 0]
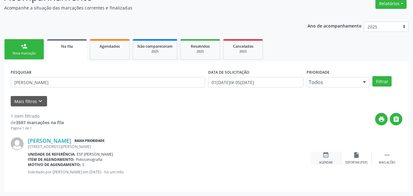
click at [326, 156] on icon "event_available" at bounding box center [325, 155] width 7 height 7
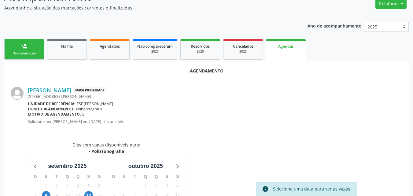
scroll to position [113, 0]
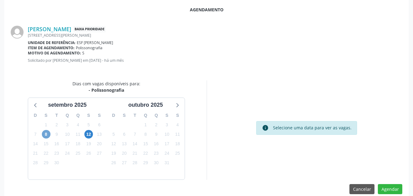
click at [45, 134] on span "8" at bounding box center [46, 134] width 9 height 9
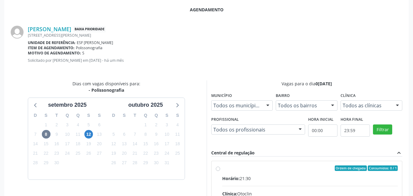
radio input "true"
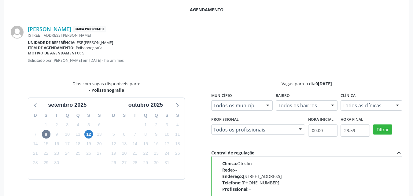
scroll to position [222, 0]
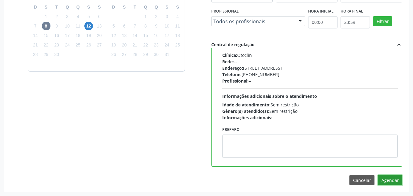
click at [390, 181] on button "Agendar" at bounding box center [390, 180] width 24 height 10
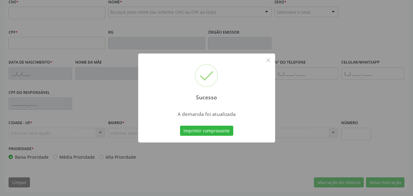
scroll to position [153, 0]
click at [222, 128] on button "Imprimir comprovante" at bounding box center [206, 131] width 53 height 10
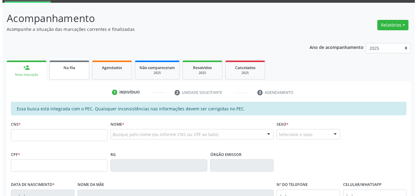
scroll to position [0, 0]
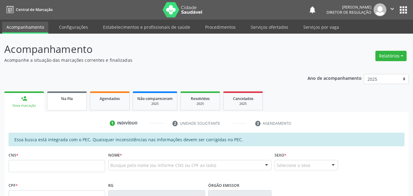
click at [81, 97] on div "Na fila" at bounding box center [67, 98] width 31 height 6
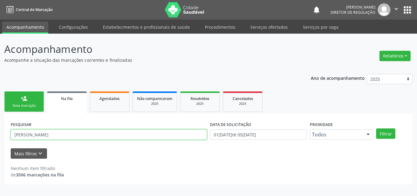
click at [72, 131] on input "JOSE ITA" at bounding box center [109, 134] width 197 height 10
type input "J"
type input "ILZANETE"
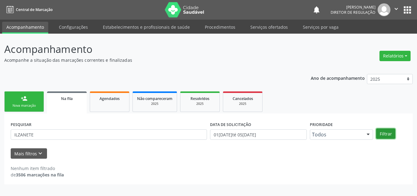
click at [381, 134] on button "Filtrar" at bounding box center [386, 133] width 19 height 10
click at [278, 25] on link "Serviços ofertados" at bounding box center [269, 27] width 46 height 11
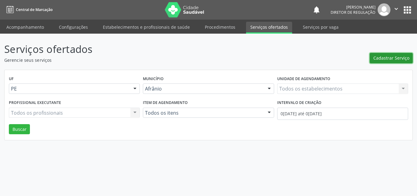
click at [380, 56] on span "Cadastrar Serviço" at bounding box center [392, 58] width 36 height 6
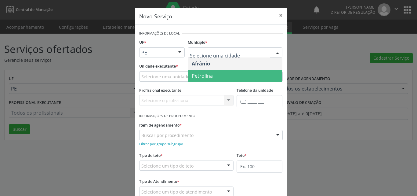
click at [215, 76] on span "Petrolina" at bounding box center [235, 76] width 94 height 12
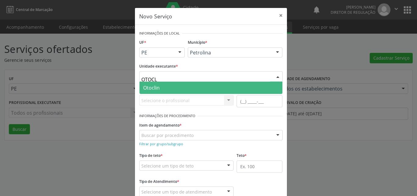
type input "OTOCLI"
click at [175, 87] on span "Otoclin" at bounding box center [211, 88] width 143 height 12
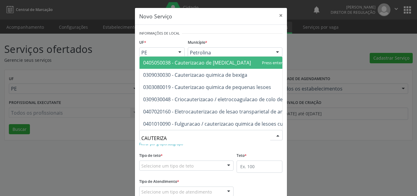
type input "CAUTERIZ"
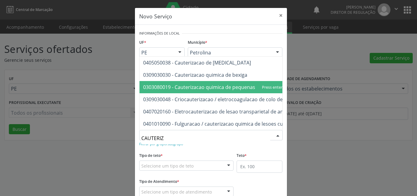
click at [238, 84] on span "0303080019 - Cauterizacao quimica de pequenas lesoes" at bounding box center [207, 87] width 128 height 7
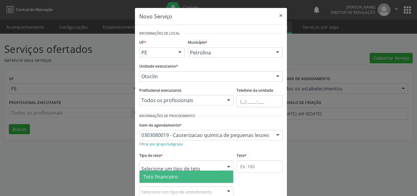
click at [197, 165] on div at bounding box center [186, 165] width 95 height 10
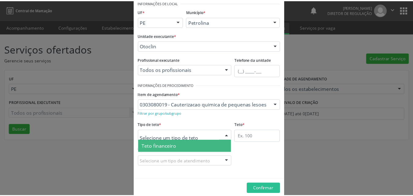
scroll to position [12, 0]
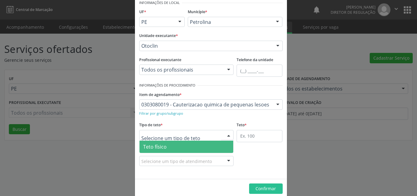
click at [189, 146] on span "Teto físico" at bounding box center [187, 147] width 94 height 12
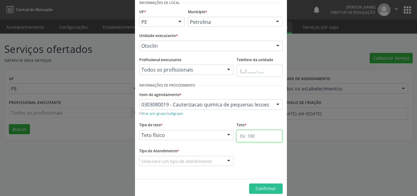
click at [248, 136] on input "text" at bounding box center [260, 136] width 46 height 12
type input "1"
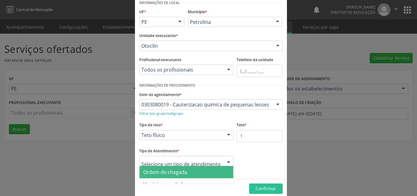
click at [186, 173] on span "Ordem de chegada" at bounding box center [187, 172] width 94 height 12
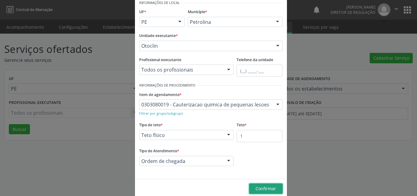
click at [263, 189] on span "Confirmar" at bounding box center [266, 189] width 20 height 6
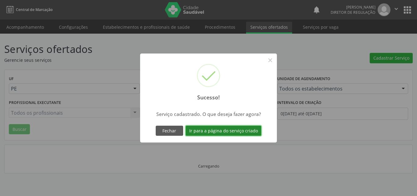
click at [229, 131] on button "Ir para a página do serviço criado" at bounding box center [224, 131] width 76 height 10
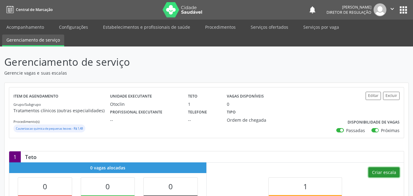
click at [393, 173] on button "Criar escala" at bounding box center [383, 172] width 31 height 10
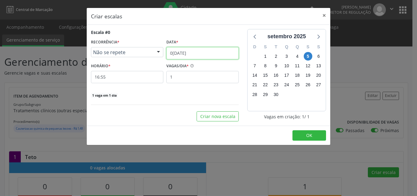
click at [210, 49] on input "[DATE]" at bounding box center [203, 53] width 72 height 12
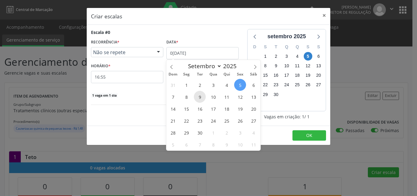
click at [202, 96] on span "9" at bounding box center [200, 97] width 12 height 12
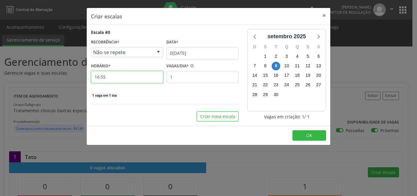
click at [127, 78] on input "16:55" at bounding box center [127, 77] width 72 height 12
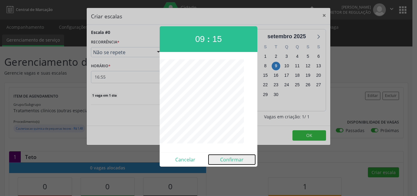
click at [237, 160] on button "Confirmar" at bounding box center [232, 160] width 47 height 10
type input "09:15"
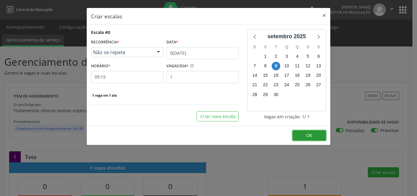
click at [314, 135] on button "OK" at bounding box center [310, 135] width 34 height 10
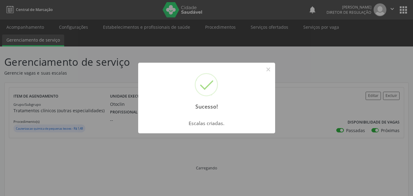
click at [268, 68] on button "×" at bounding box center [268, 69] width 10 height 10
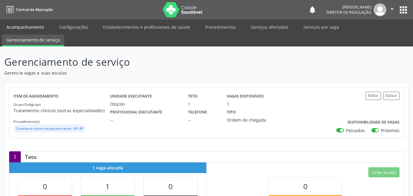
click at [23, 26] on link "Acompanhamento" at bounding box center [25, 27] width 46 height 11
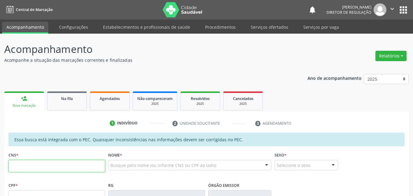
click at [100, 166] on input "text" at bounding box center [57, 166] width 97 height 12
type input "700 0044 7835 6402"
type input "657.194.094-91"
type input "17/01/1973"
type input "Luiza Josefa dos Santos"
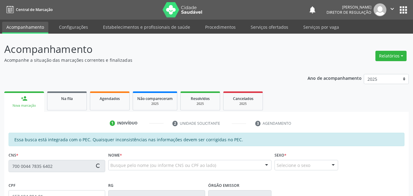
type input "(87) 98839-9296"
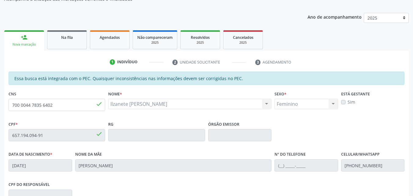
scroll to position [31, 0]
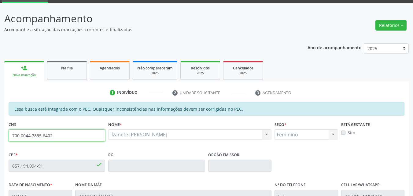
drag, startPoint x: 60, startPoint y: 134, endPoint x: 0, endPoint y: 138, distance: 60.3
click at [0, 138] on div "Acompanhamento Acompanhe a situação das marcações correntes e finalizadas Relat…" at bounding box center [206, 160] width 413 height 315
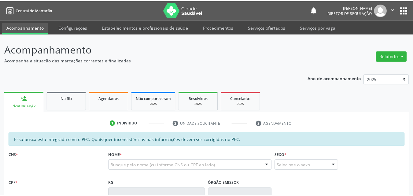
scroll to position [31, 0]
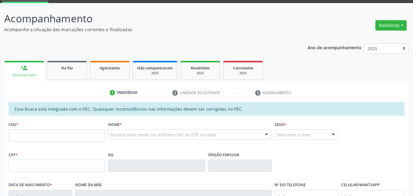
drag, startPoint x: 63, startPoint y: 129, endPoint x: 63, endPoint y: 134, distance: 5.5
click at [63, 134] on input "text" at bounding box center [57, 135] width 97 height 12
type input "700 0044 7835 6402"
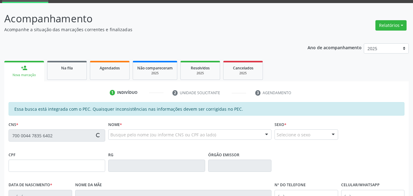
type input "[DATE]"
type input "[PERSON_NAME]"
type input "[PHONE_NUMBER]"
type input "S/N"
type input "657.194.094-91"
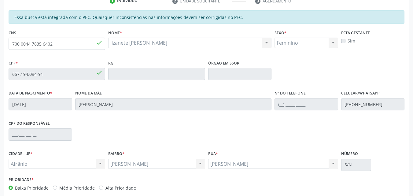
scroll to position [153, 0]
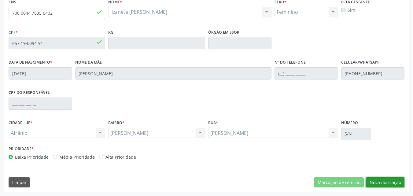
click at [378, 181] on button "Nova marcação" at bounding box center [385, 182] width 39 height 10
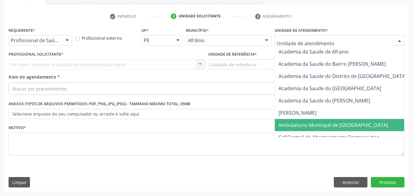
click at [317, 123] on span "Ambulatorio Municipal de [GEOGRAPHIC_DATA]" at bounding box center [332, 125] width 109 height 7
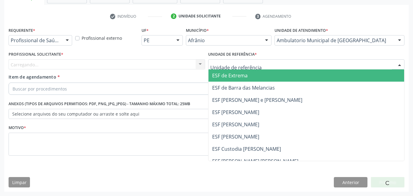
click at [266, 63] on div at bounding box center [306, 64] width 197 height 10
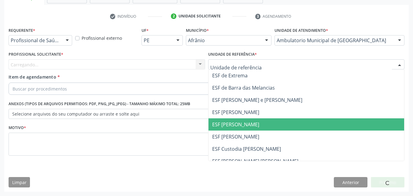
click at [261, 122] on span "ESF [PERSON_NAME]" at bounding box center [306, 124] width 196 height 12
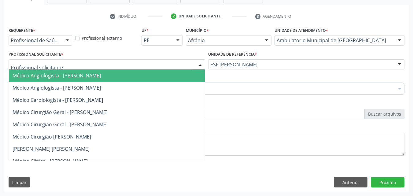
click at [169, 62] on div at bounding box center [107, 64] width 197 height 10
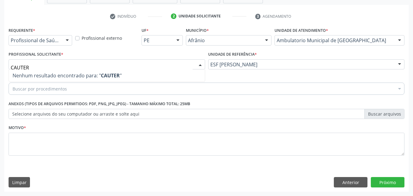
type input "CAUTERI"
click at [75, 87] on div "Buscar por procedimentos" at bounding box center [207, 89] width 396 height 12
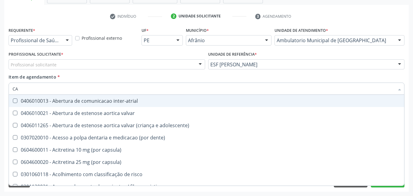
type input "CAU"
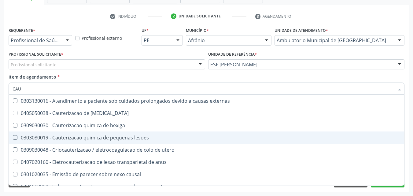
click at [100, 137] on div "0303080019 - Cauterizacao quimica de pequenas lesoes" at bounding box center [227, 137] width 429 height 5
checkbox lesoes "true"
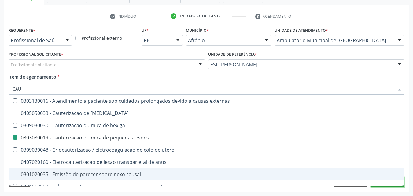
click at [384, 186] on button "Próximo" at bounding box center [388, 182] width 34 height 10
checkbox cornea "true"
checkbox lesoes "false"
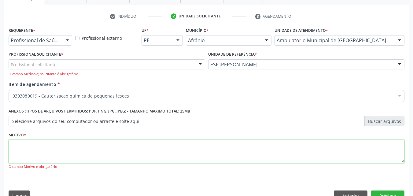
click at [203, 156] on textarea at bounding box center [207, 151] width 396 height 23
type textarea "*"
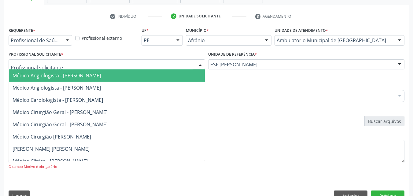
click at [147, 63] on div at bounding box center [107, 64] width 197 height 10
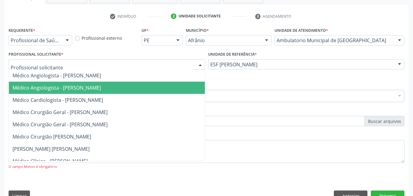
scroll to position [76, 0]
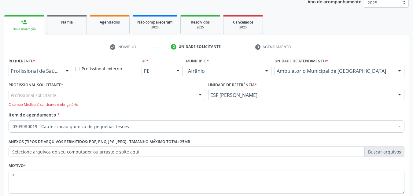
click at [139, 81] on div "Profissional Solicitante * Profissional solicitante Médico Angiologista - [PERS…" at bounding box center [107, 93] width 197 height 27
click at [64, 93] on div at bounding box center [107, 95] width 197 height 10
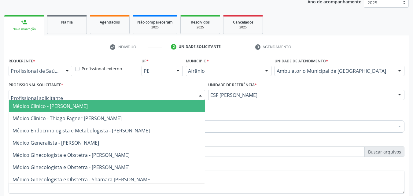
scroll to position [153, 0]
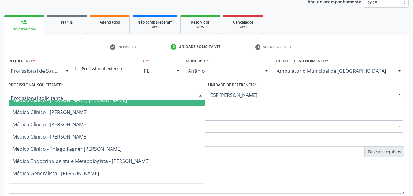
click at [84, 102] on span "Médico Clínico - [PERSON_NAME] [PERSON_NAME]" at bounding box center [70, 100] width 114 height 7
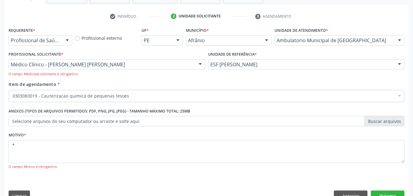
scroll to position [120, 0]
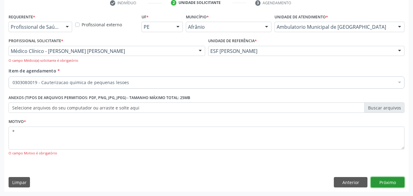
click at [392, 181] on button "Próximo" at bounding box center [388, 182] width 34 height 10
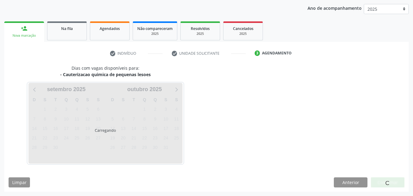
scroll to position [70, 0]
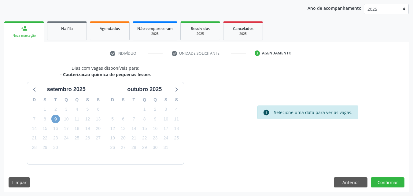
click at [57, 119] on span "9" at bounding box center [55, 119] width 9 height 9
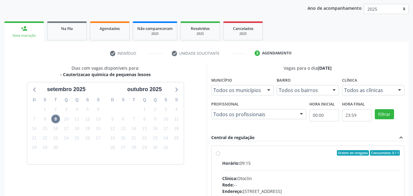
click at [227, 152] on div "Ordem de chegada Consumidos: 0 / 1" at bounding box center [311, 153] width 178 height 6
click at [220, 152] on input "Ordem de chegada Consumidos: 0 / 1 Horário: 09:15 Clínica: Otoclin Rede: -- End…" at bounding box center [218, 153] width 4 height 6
radio input "true"
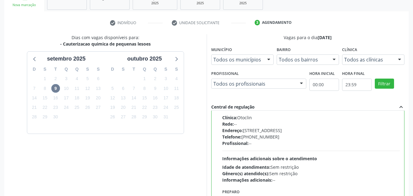
scroll to position [169, 0]
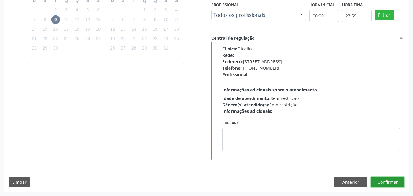
click at [391, 180] on button "Confirmar" at bounding box center [388, 182] width 34 height 10
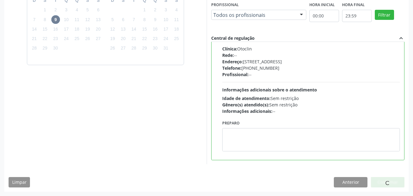
scroll to position [6, 0]
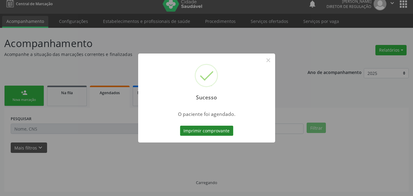
click at [212, 134] on button "Imprimir comprovante" at bounding box center [206, 131] width 53 height 10
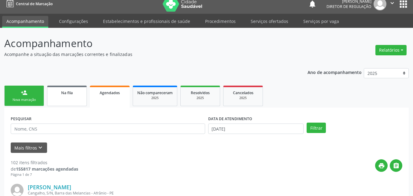
click at [70, 97] on link "Na fila" at bounding box center [67, 96] width 40 height 20
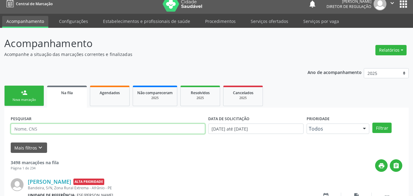
click at [58, 127] on input "text" at bounding box center [108, 128] width 194 height 10
type input "[PERSON_NAME]"
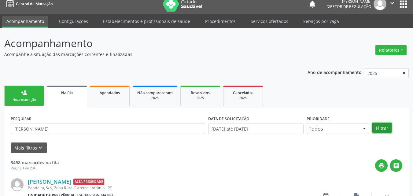
click at [388, 127] on button "Filtrar" at bounding box center [381, 128] width 19 height 10
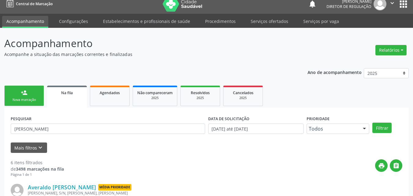
scroll to position [67, 0]
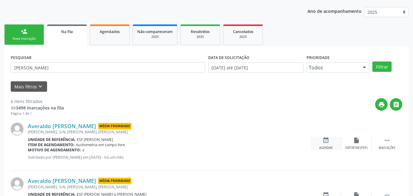
click at [326, 140] on icon "event_available" at bounding box center [325, 140] width 7 height 7
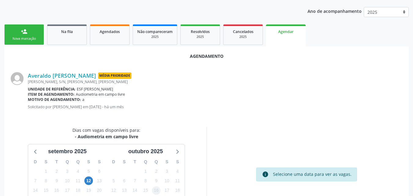
scroll to position [97, 0]
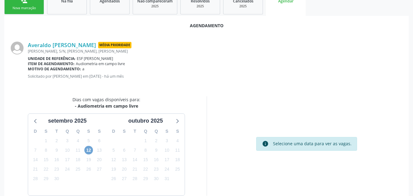
click at [89, 151] on span "12" at bounding box center [88, 150] width 9 height 9
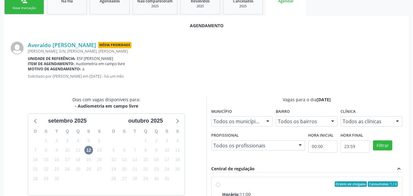
click at [236, 184] on div "Ordem de chegada Consumidos: 1 / 2" at bounding box center [310, 184] width 176 height 6
click at [220, 184] on input "Ordem de chegada Consumidos: 1 / 2 Horário: 11:00 Clínica: Otoclin Rede: -- End…" at bounding box center [218, 184] width 4 height 6
radio input "true"
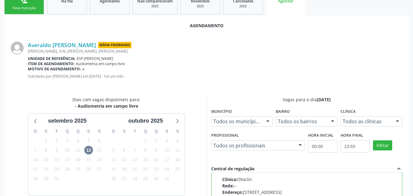
scroll to position [220, 0]
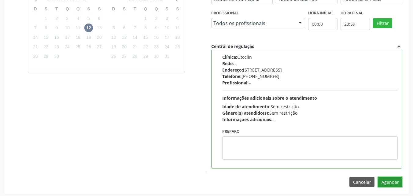
click at [396, 182] on button "Agendar" at bounding box center [390, 182] width 24 height 10
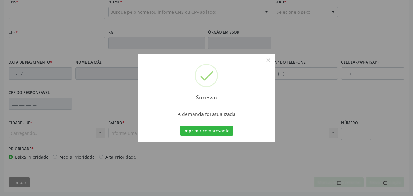
scroll to position [153, 0]
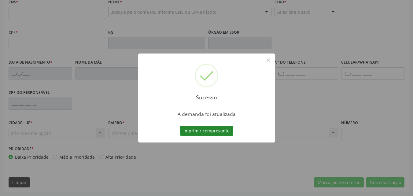
click at [220, 131] on button "Imprimir comprovante" at bounding box center [206, 131] width 53 height 10
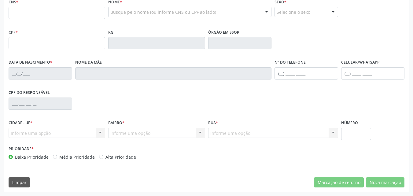
scroll to position [61, 0]
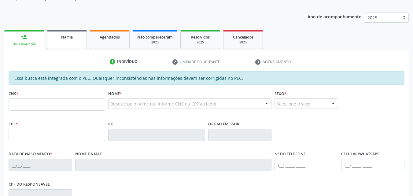
click at [79, 40] on link "Na fila" at bounding box center [67, 39] width 40 height 19
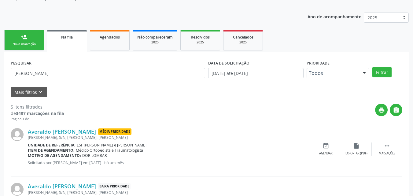
scroll to position [123, 0]
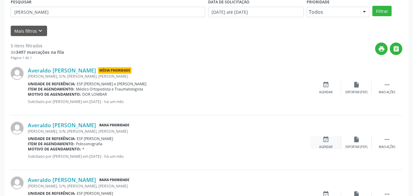
click at [327, 141] on icon "event_available" at bounding box center [325, 139] width 7 height 7
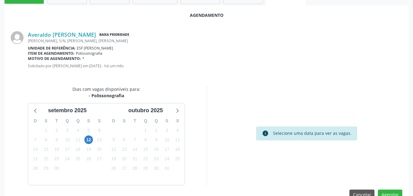
scroll to position [122, 0]
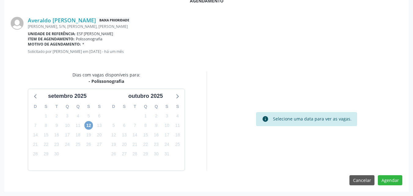
click at [89, 126] on span "12" at bounding box center [88, 125] width 9 height 9
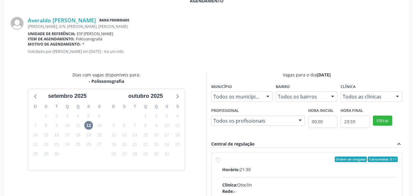
click at [223, 158] on div "Ordem de chegada Consumidos: 0 / 1" at bounding box center [310, 159] width 176 height 6
click at [220, 158] on input "Ordem de chegada Consumidos: 0 / 1 Horário: 21:30 Clínica: Otoclin Rede: -- End…" at bounding box center [218, 159] width 4 height 6
radio input "true"
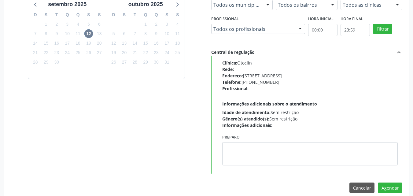
scroll to position [222, 0]
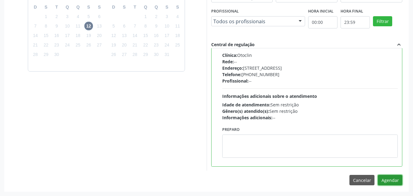
click at [390, 180] on button "Agendar" at bounding box center [390, 180] width 24 height 10
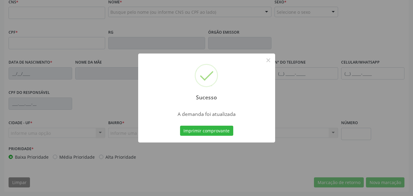
scroll to position [153, 0]
click at [197, 130] on button "Imprimir comprovante" at bounding box center [206, 131] width 53 height 10
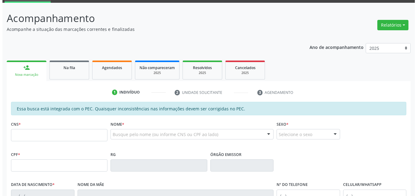
scroll to position [0, 0]
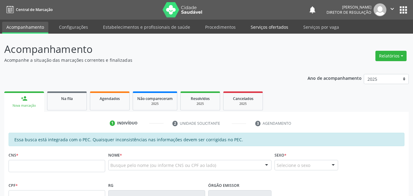
click at [274, 25] on link "Serviços ofertados" at bounding box center [269, 27] width 46 height 11
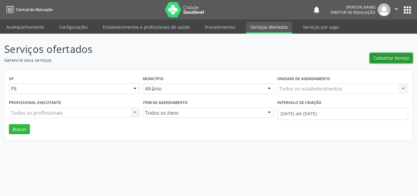
click at [391, 56] on span "Cadastrar Serviço" at bounding box center [392, 58] width 36 height 6
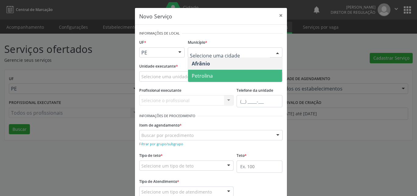
click at [214, 74] on span "Petrolina" at bounding box center [235, 76] width 94 height 12
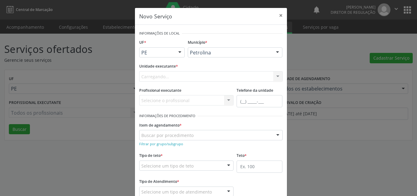
click at [182, 74] on div "Carregando... Academia da Saude de Afranio Academia da Saude do Bairro Roberto …" at bounding box center [211, 76] width 144 height 10
click at [177, 75] on div "Carregando... Academia da Saude de Afranio Academia da Saude do Bairro Roberto …" at bounding box center [211, 76] width 144 height 10
click at [186, 74] on div "Selecione uma unidade" at bounding box center [211, 76] width 144 height 10
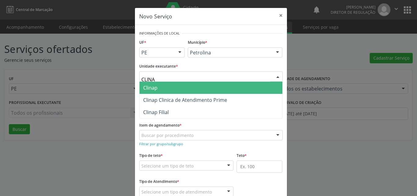
type input "CLINAP"
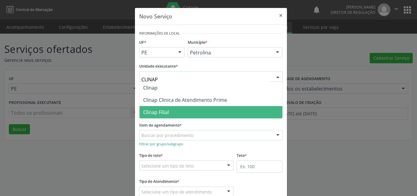
click at [167, 112] on span "Clinap Filial" at bounding box center [156, 112] width 26 height 7
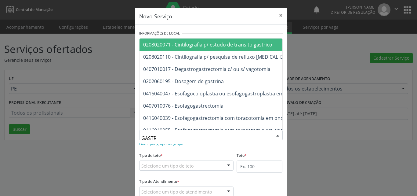
type input "[MEDICAL_DATA]"
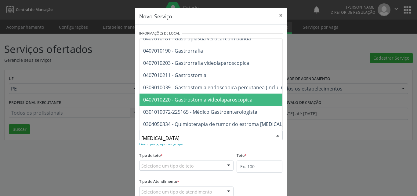
scroll to position [133, 0]
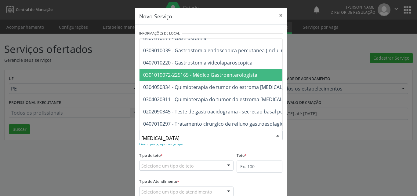
click at [237, 72] on span "0301010072-225165 - Médico Gastroenterologista" at bounding box center [200, 75] width 114 height 7
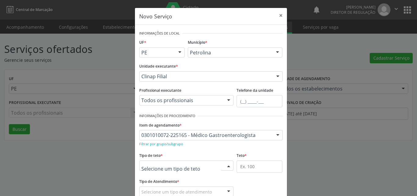
click at [191, 165] on div at bounding box center [186, 165] width 95 height 10
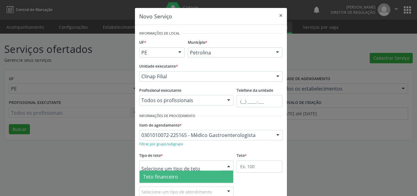
scroll to position [12, 0]
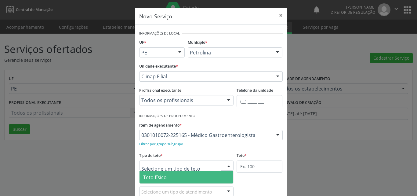
click at [185, 175] on span "Teto físico" at bounding box center [187, 177] width 94 height 12
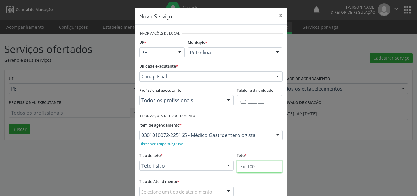
click at [263, 168] on input "text" at bounding box center [260, 166] width 46 height 12
type input "1"
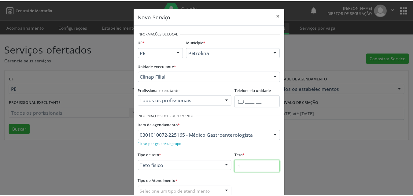
scroll to position [40, 0]
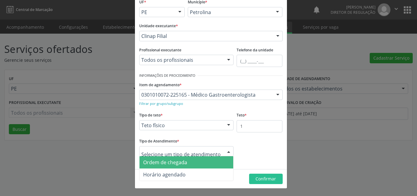
click at [196, 163] on span "Ordem de chegada" at bounding box center [187, 162] width 94 height 12
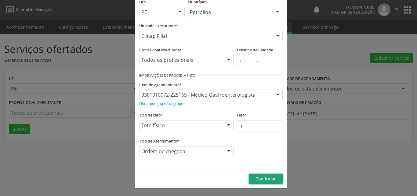
click at [261, 177] on span "Confirmar" at bounding box center [266, 179] width 20 height 6
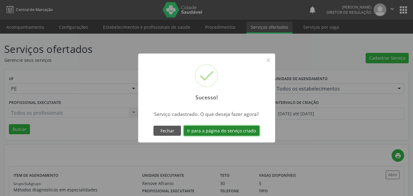
click at [245, 131] on button "Ir para a página do serviço criado" at bounding box center [222, 131] width 76 height 10
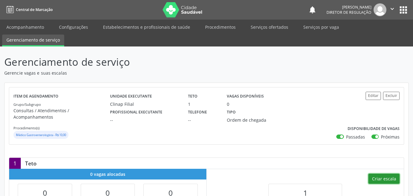
click at [387, 174] on button "Criar escala" at bounding box center [383, 179] width 31 height 10
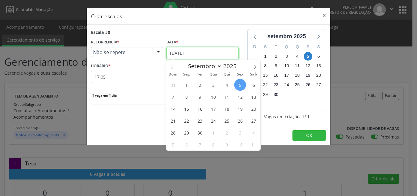
click at [209, 53] on input "[DATE]" at bounding box center [203, 53] width 72 height 12
click at [185, 96] on span "8" at bounding box center [187, 97] width 12 height 12
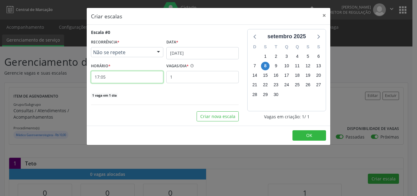
click at [126, 76] on input "17:05" at bounding box center [127, 77] width 72 height 12
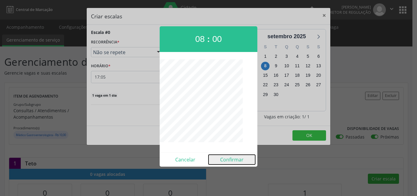
click at [235, 160] on button "Confirmar" at bounding box center [232, 160] width 47 height 10
type input "08:00"
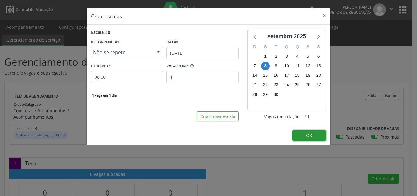
click at [314, 137] on button "OK" at bounding box center [310, 135] width 34 height 10
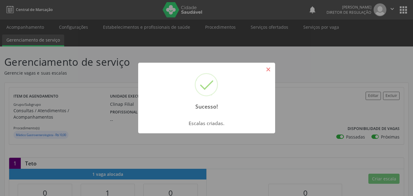
click at [270, 68] on button "×" at bounding box center [268, 69] width 10 height 10
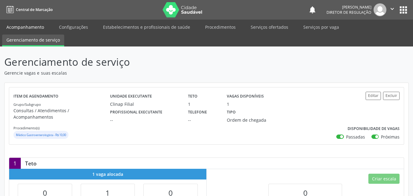
click at [35, 27] on link "Acompanhamento" at bounding box center [25, 27] width 46 height 11
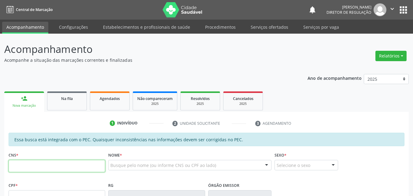
click at [84, 165] on input "text" at bounding box center [57, 166] width 97 height 12
type input "700 2009 8843 8626"
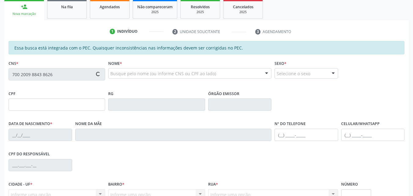
scroll to position [153, 0]
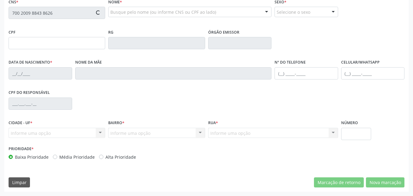
type input "032.834.874-05"
type input "[DATE]"
type input "[PERSON_NAME]"
type input "[PHONE_NUMBER]"
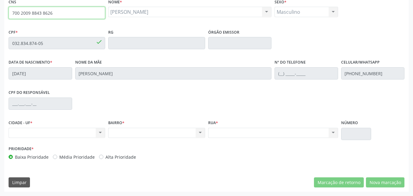
drag, startPoint x: 53, startPoint y: 13, endPoint x: 0, endPoint y: 13, distance: 53.2
click at [0, 13] on div "Acompanhamento Acompanhe a situação das marcações correntes e finalizadas Relat…" at bounding box center [206, 38] width 413 height 315
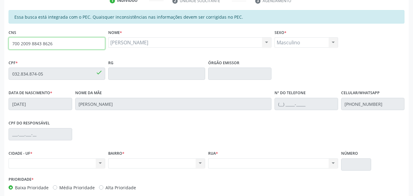
scroll to position [0, 0]
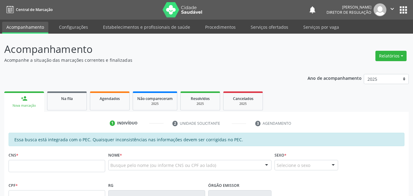
scroll to position [0, 0]
type input "700 2009 8843 8626"
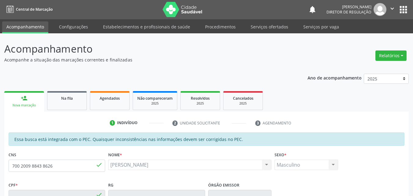
type input "032.834.874-05"
type input "[DATE]"
type input "[PERSON_NAME]"
type input "[PHONE_NUMBER]"
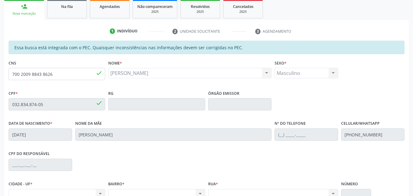
scroll to position [153, 0]
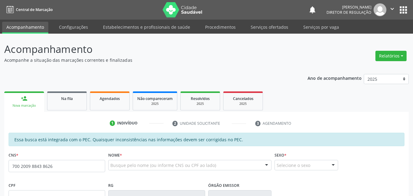
type input "700 2009 8843 8626"
type input "032.834.874-05"
type input "[DATE]"
type input "[PERSON_NAME]"
type input "[PHONE_NUMBER]"
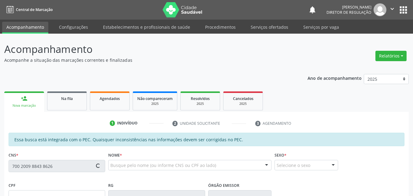
type input "S/N"
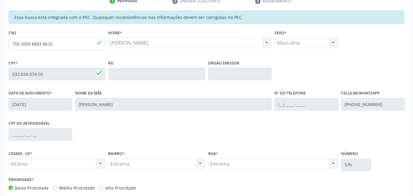
scroll to position [153, 0]
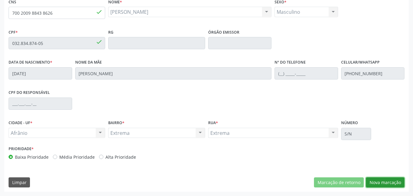
click at [382, 183] on button "Nova marcação" at bounding box center [385, 182] width 39 height 10
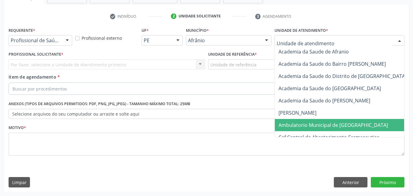
click at [301, 128] on span "Ambulatorio Municipal de [GEOGRAPHIC_DATA]" at bounding box center [349, 125] width 149 height 12
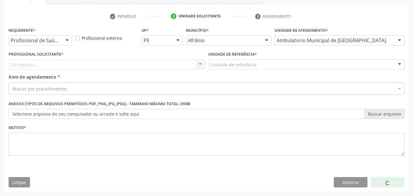
click at [264, 62] on div "Unidade de referência" at bounding box center [306, 64] width 197 height 10
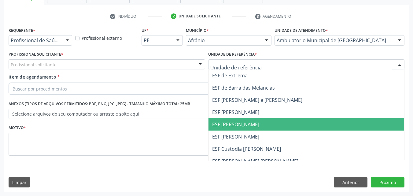
click at [257, 124] on span "ESF [PERSON_NAME]" at bounding box center [306, 124] width 196 height 12
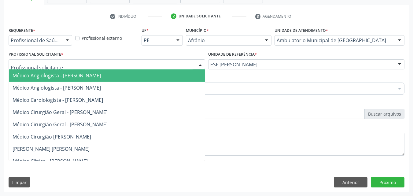
click at [181, 64] on div at bounding box center [107, 64] width 197 height 10
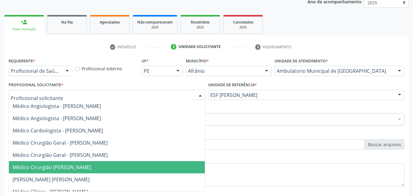
scroll to position [31, 0]
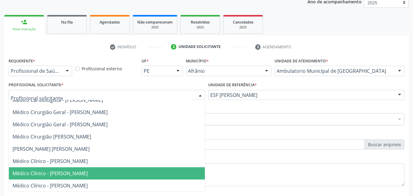
click at [88, 171] on span "Médico Clínico - [PERSON_NAME]" at bounding box center [50, 173] width 75 height 7
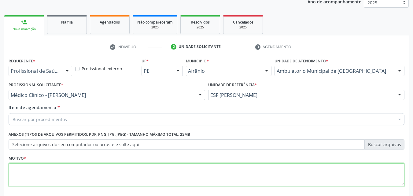
click at [113, 175] on textarea at bounding box center [207, 174] width 396 height 23
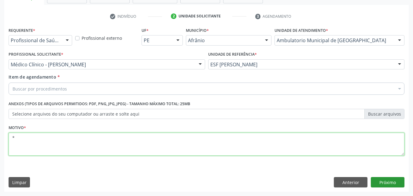
type textarea "*"
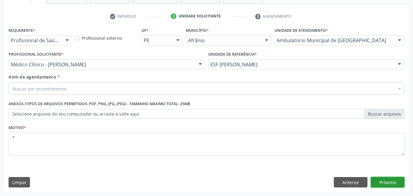
click at [391, 184] on button "Próximo" at bounding box center [388, 182] width 34 height 10
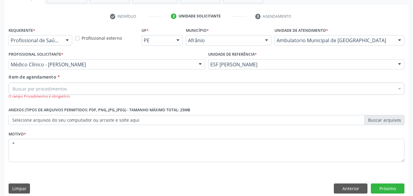
click at [108, 86] on div "Buscar por procedimentos" at bounding box center [207, 89] width 396 height 12
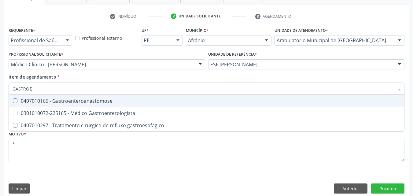
type input "GASTROEN"
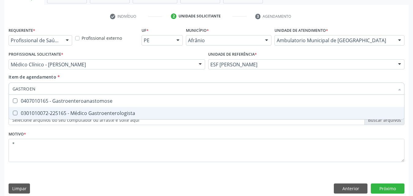
click at [107, 109] on span "0301010072-225165 - Médico Gastroenterologista" at bounding box center [206, 113] width 395 height 12
checkbox Gastroenterologista "true"
click at [378, 188] on button "Próximo" at bounding box center [388, 188] width 34 height 10
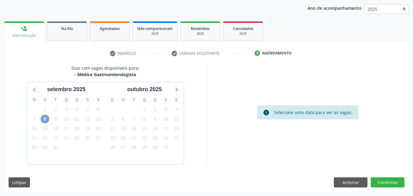
click at [44, 118] on span "8" at bounding box center [45, 119] width 9 height 9
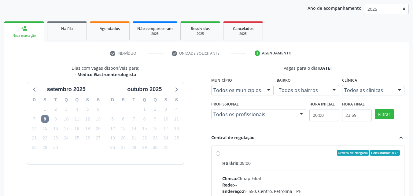
click at [276, 156] on label "Ordem de chegada Consumidos: 0 / 1 Horário: 08:00 Clínica: Clinap Filial Rede: …" at bounding box center [311, 197] width 178 height 94
click at [220, 156] on input "Ordem de chegada Consumidos: 0 / 1 Horário: 08:00 Clínica: Clinap Filial Rede: …" at bounding box center [218, 153] width 4 height 6
radio input "true"
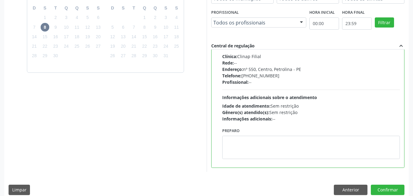
scroll to position [169, 0]
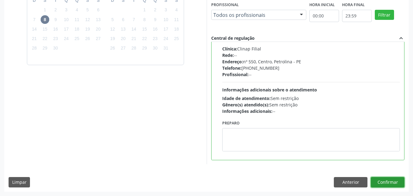
click at [389, 181] on button "Confirmar" at bounding box center [388, 182] width 34 height 10
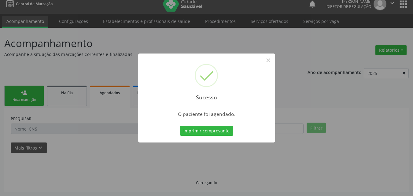
scroll to position [6, 0]
click at [223, 133] on button "Imprimir comprovante" at bounding box center [206, 131] width 53 height 10
